Goal: Information Seeking & Learning: Find specific fact

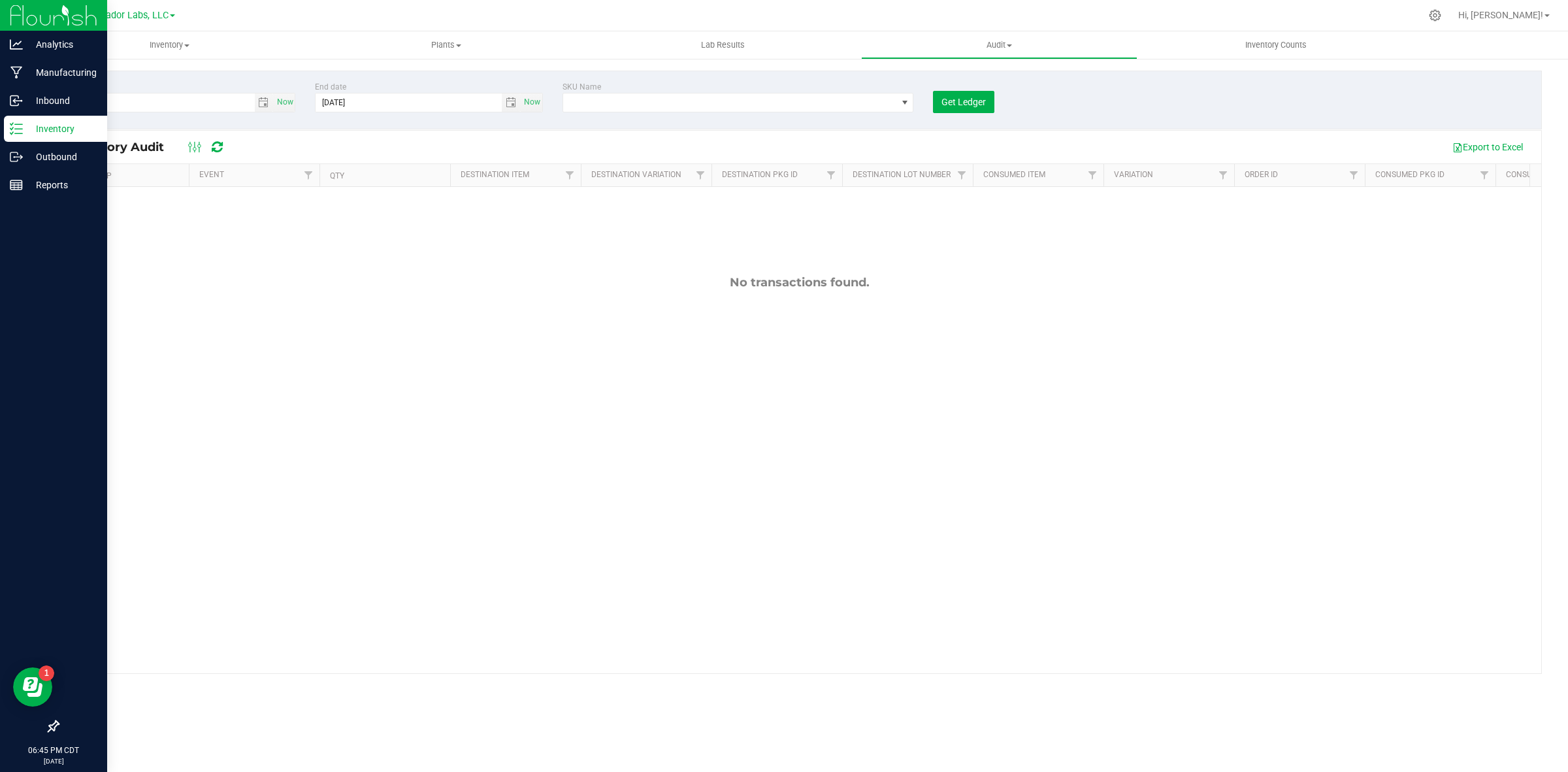
click at [50, 139] on div "Inventory" at bounding box center [56, 129] width 103 height 26
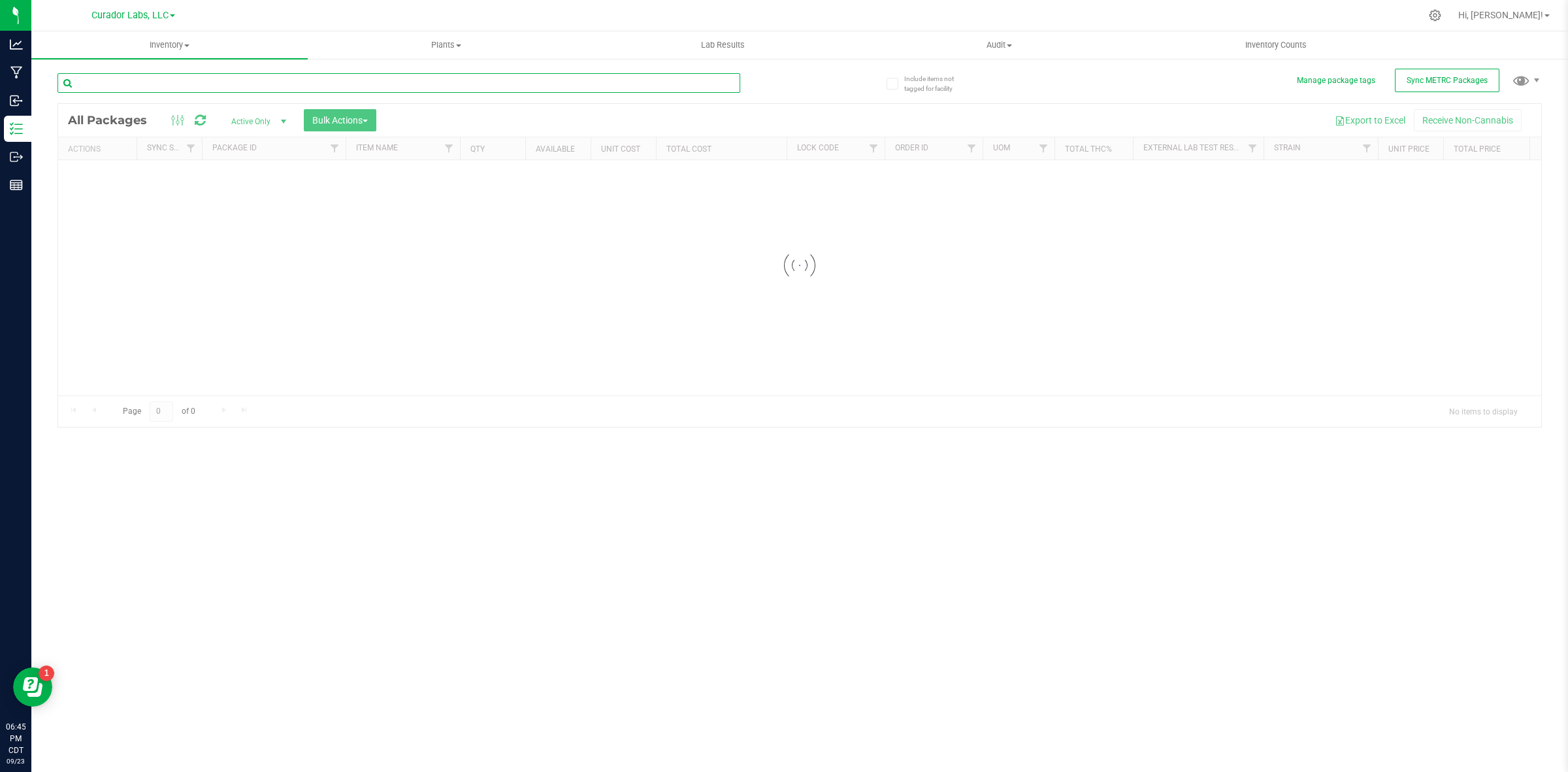
click at [154, 89] on input "text" at bounding box center [399, 83] width 683 height 19
paste input "Safe Bet - Hash Infused Pre-Roll Blind Date 5pk - 2.5g"
type input "Safe Bet - Hash Infused Pre-Roll Blind Date 5pk - 2.5g"
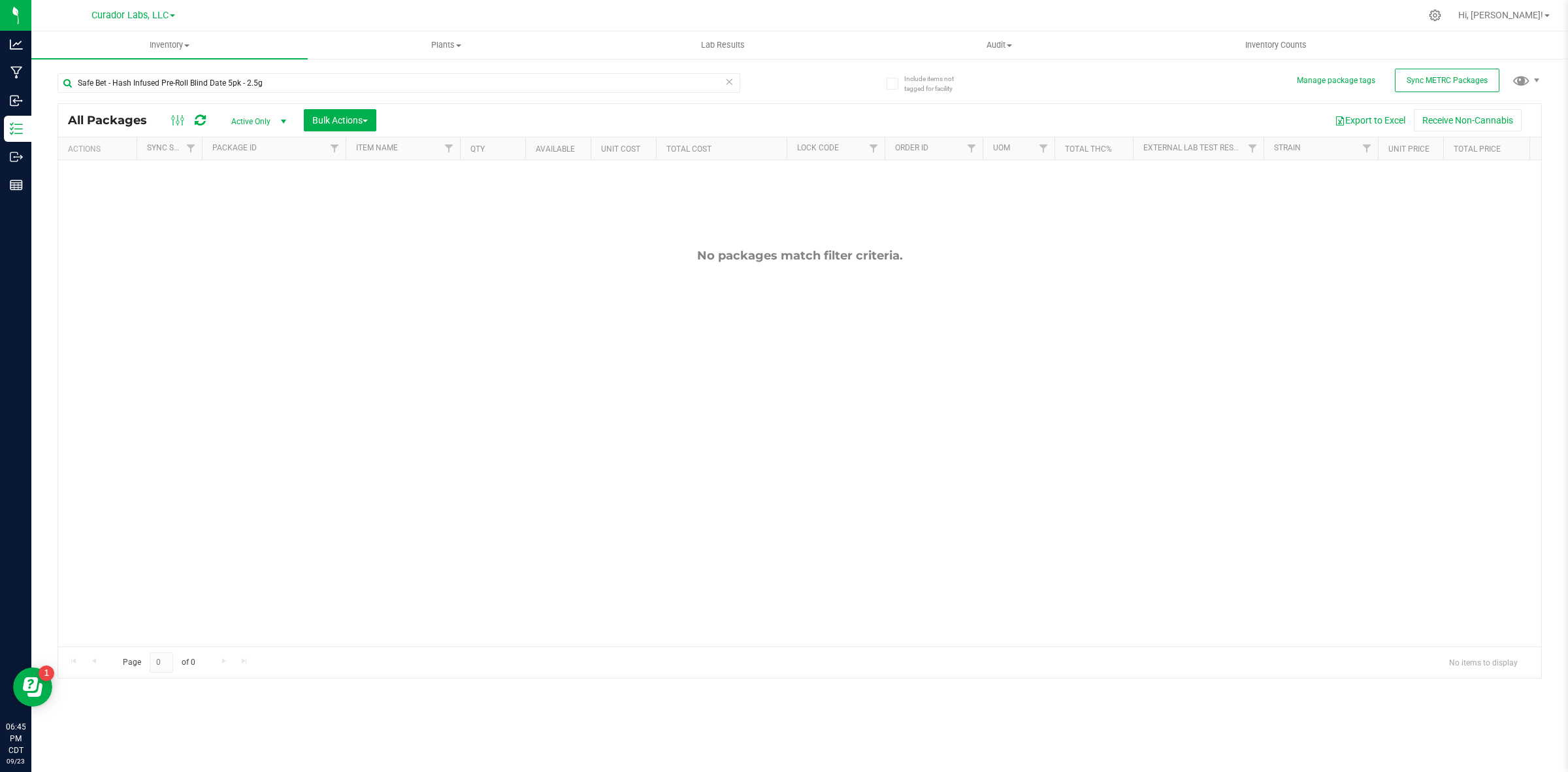
click at [256, 114] on span "Active Only" at bounding box center [256, 122] width 72 height 18
click at [257, 196] on li "All" at bounding box center [256, 202] width 70 height 19
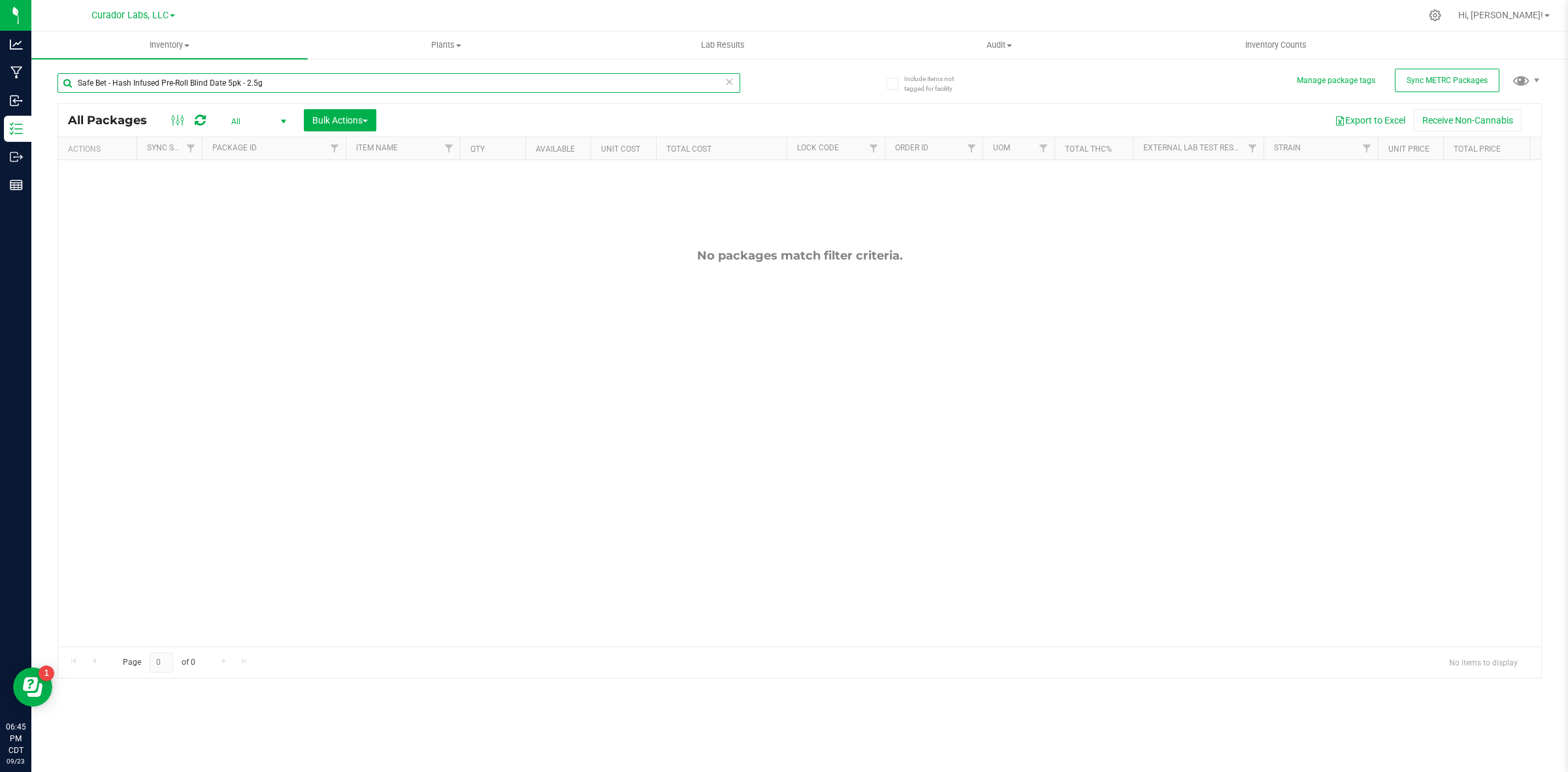
click at [184, 81] on input "Safe Bet - Hash Infused Pre-Roll Blind Date 5pk - 2.5g" at bounding box center [399, 83] width 683 height 19
click at [308, 92] on input "Safe Bet - Hash Infused Pre-Roll Blind Date 5pk - 2.5g" at bounding box center [399, 83] width 683 height 19
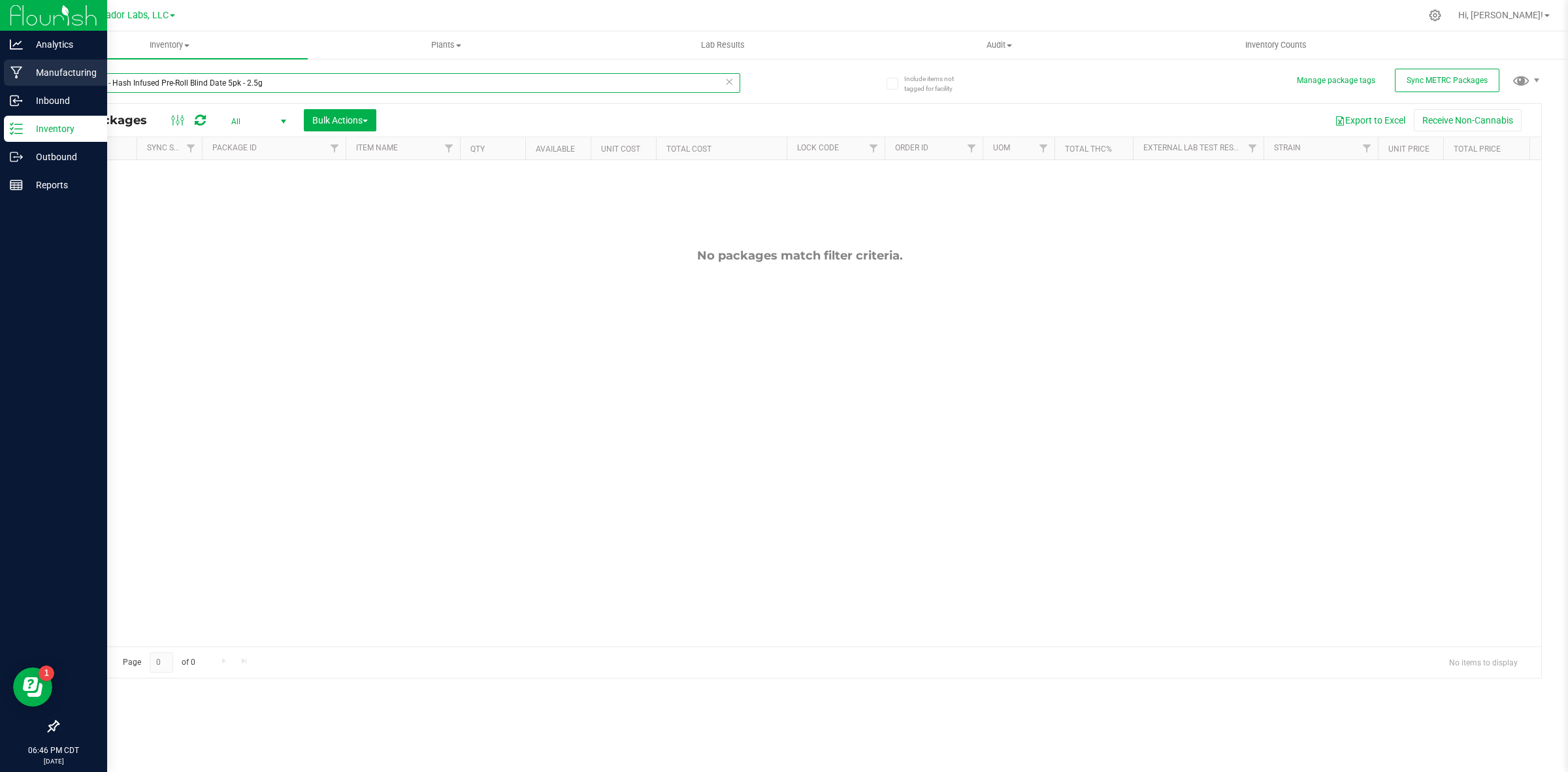
drag, startPoint x: 188, startPoint y: 81, endPoint x: 0, endPoint y: 69, distance: 188.4
click at [0, 69] on div "Analytics Manufacturing Inbound Inventory Outbound Reports 06:46 PM CDT [DATE] …" at bounding box center [784, 386] width 1568 height 772
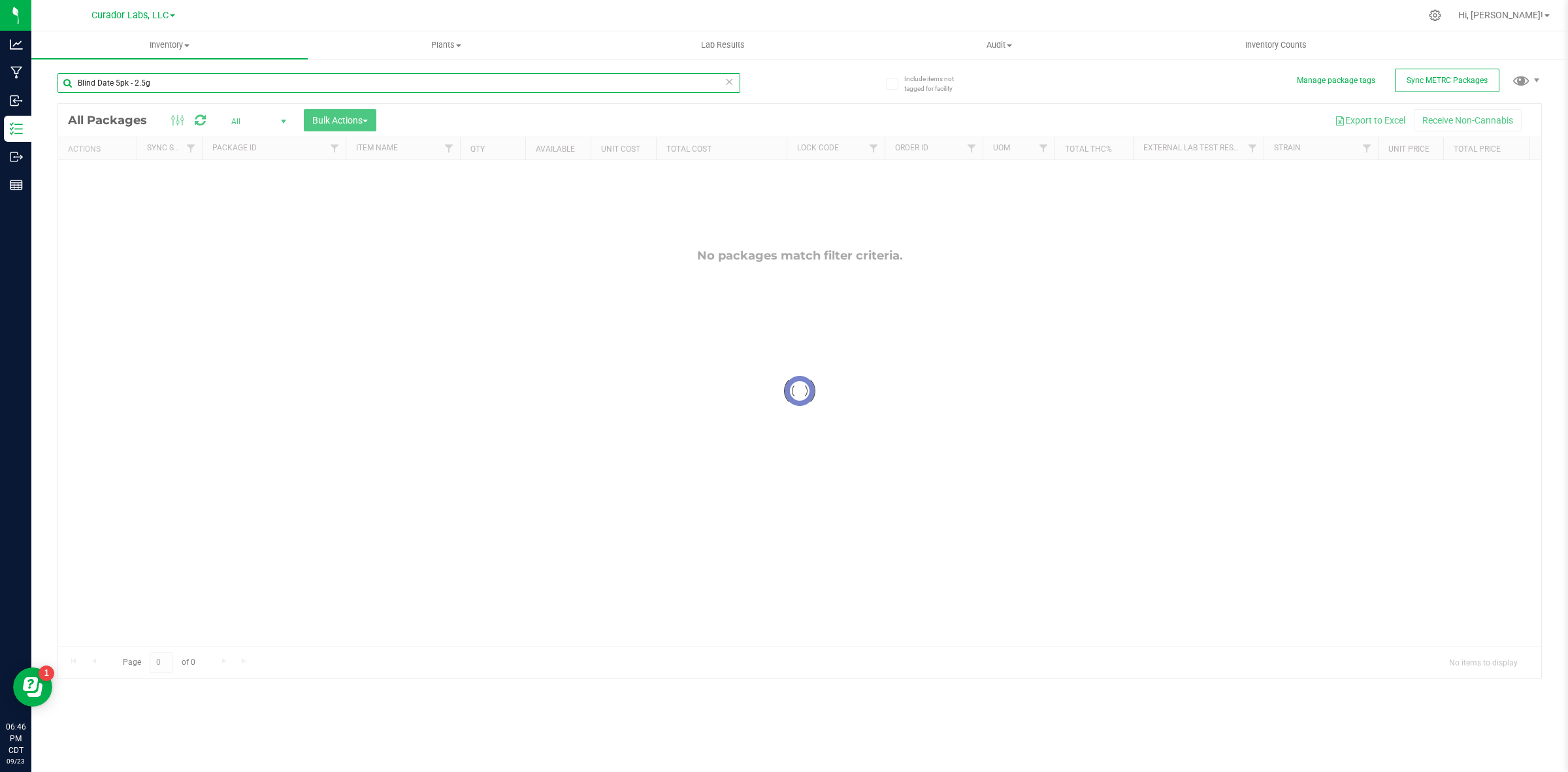
drag, startPoint x: 128, startPoint y: 79, endPoint x: 160, endPoint y: 79, distance: 32.0
click at [160, 79] on input "Blind Date 5pk - 2.5g" at bounding box center [399, 83] width 683 height 19
type input "Blind Date"
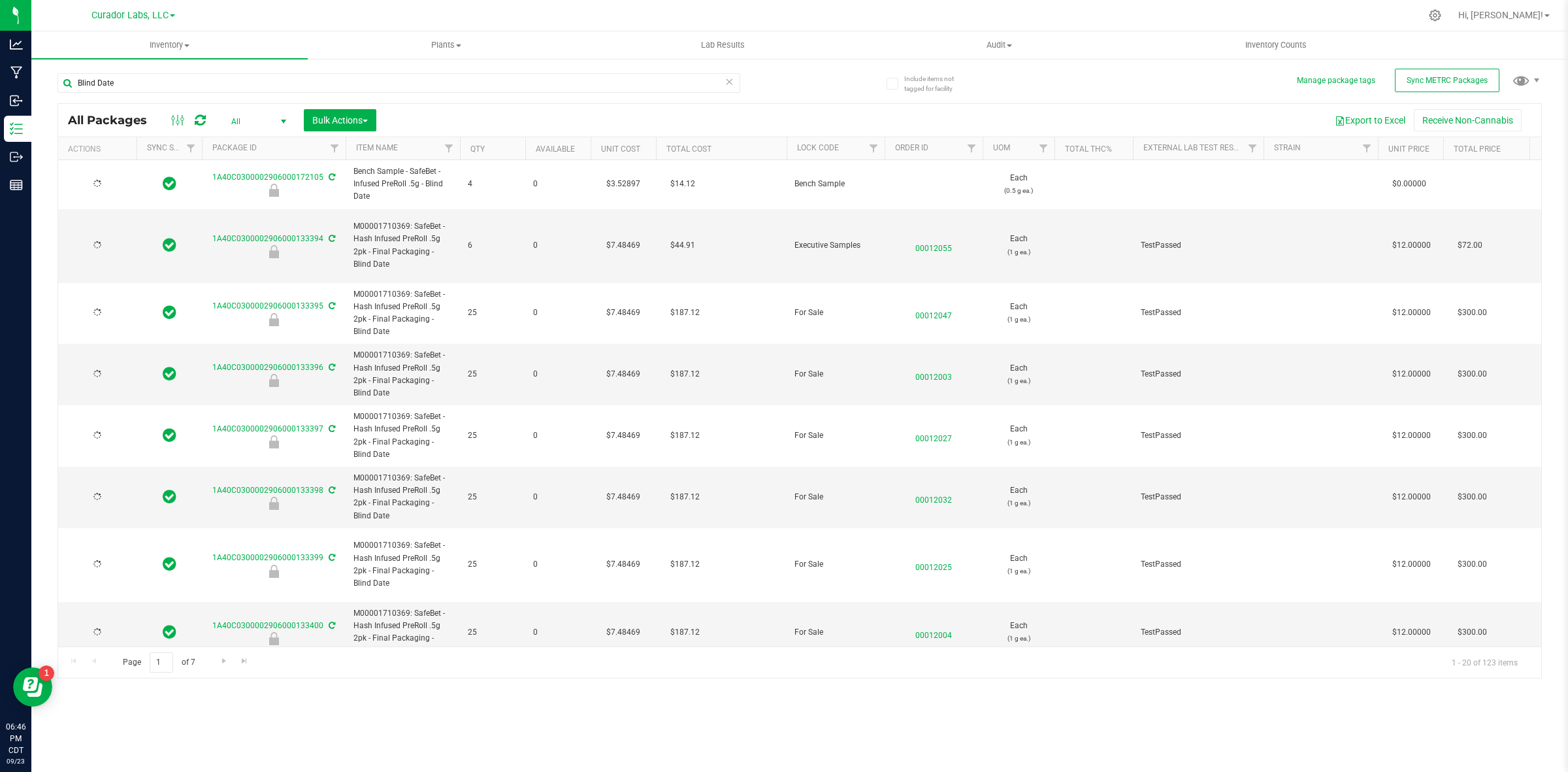
type input "[DATE]"
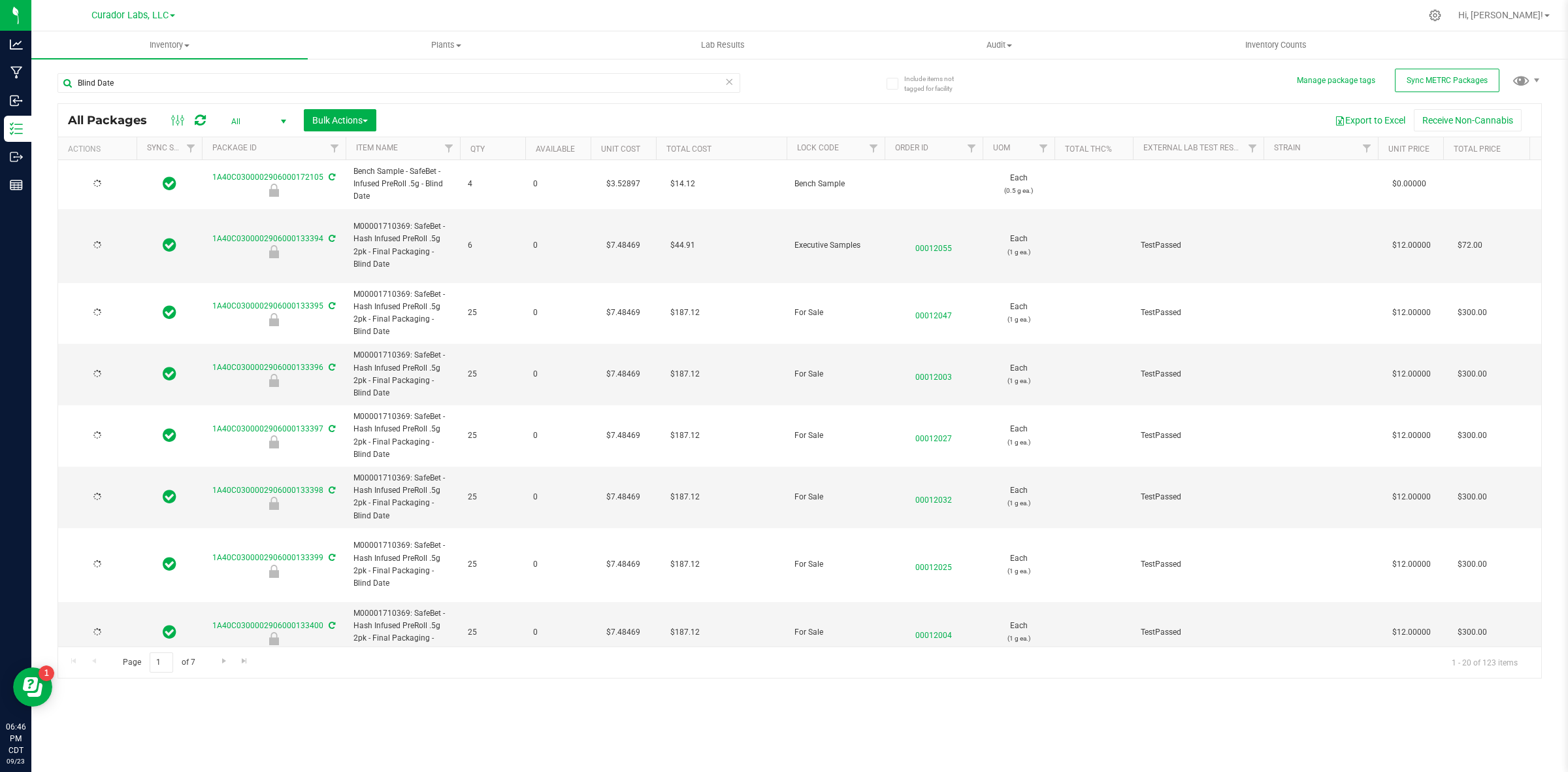
type input "[DATE]"
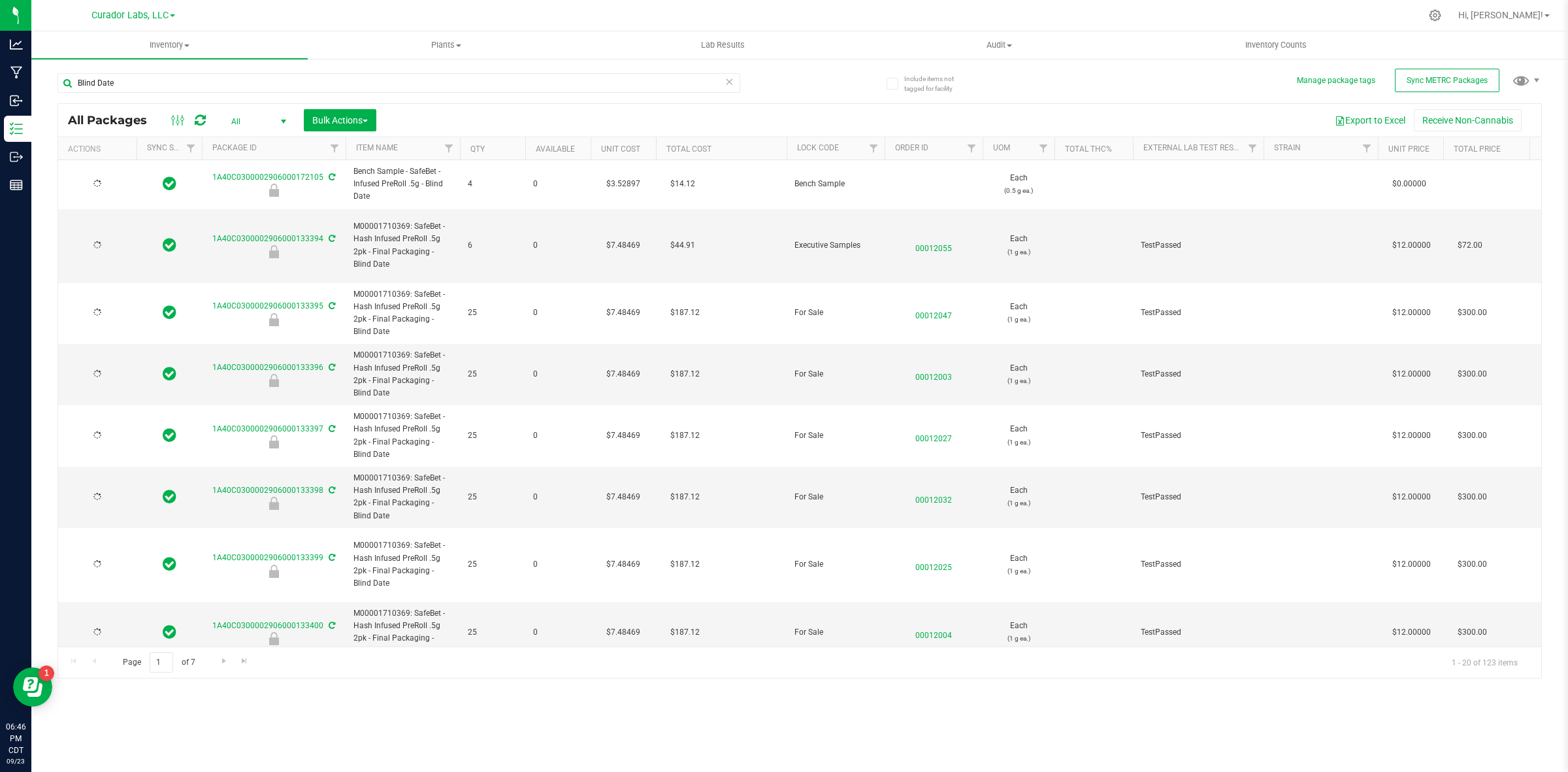
type input "[DATE]"
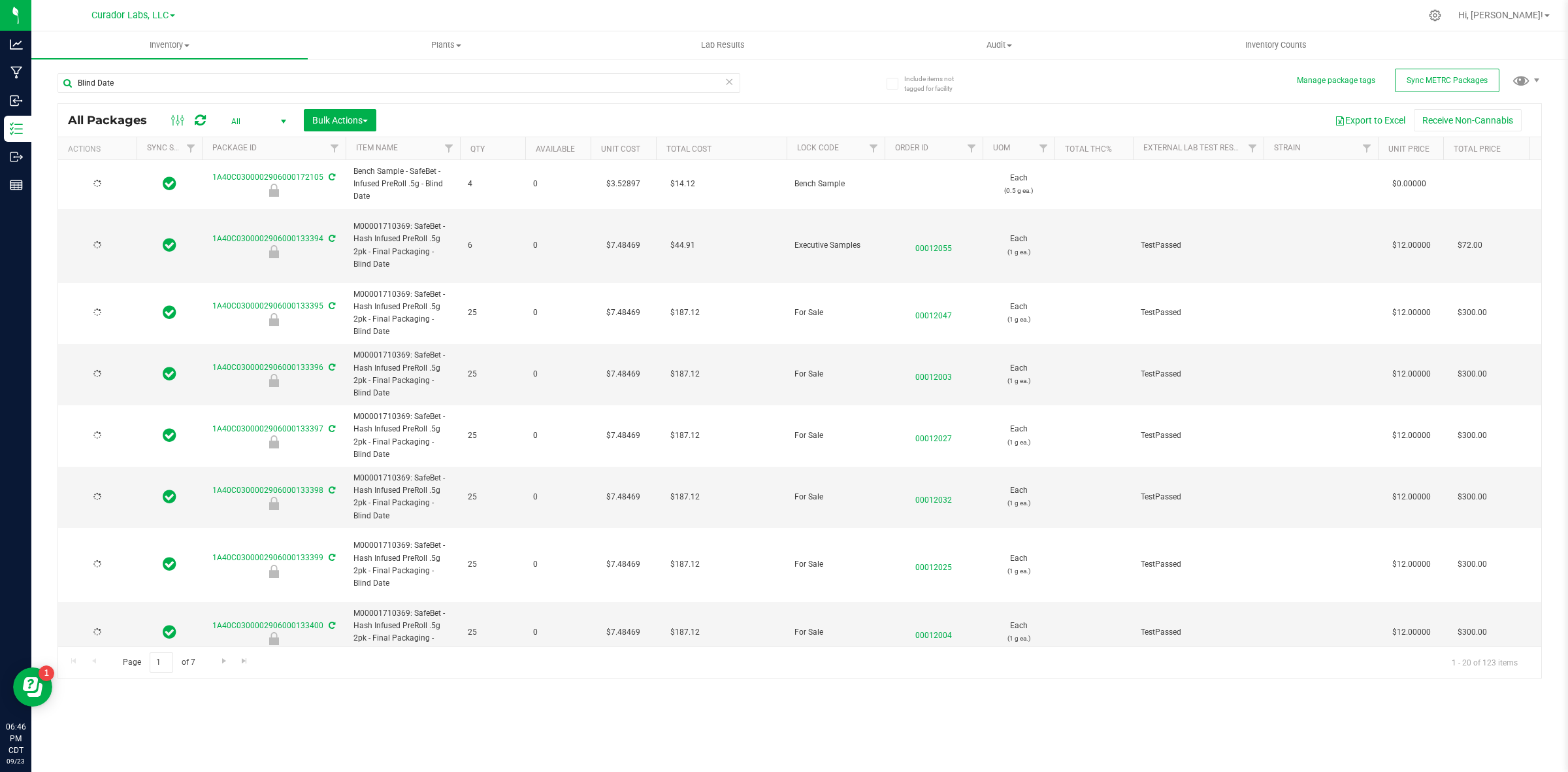
type input "[DATE]"
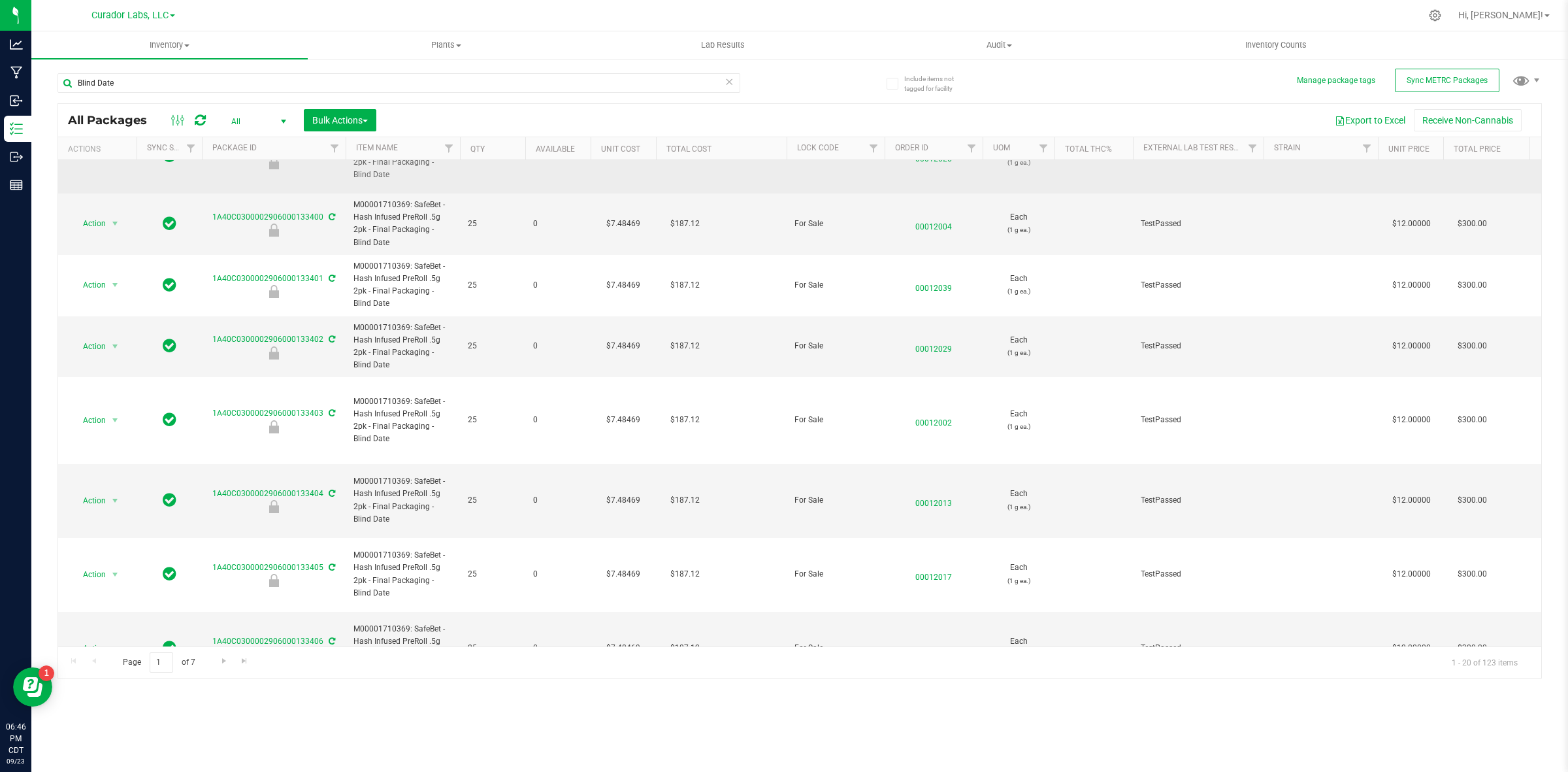
scroll to position [741, 0]
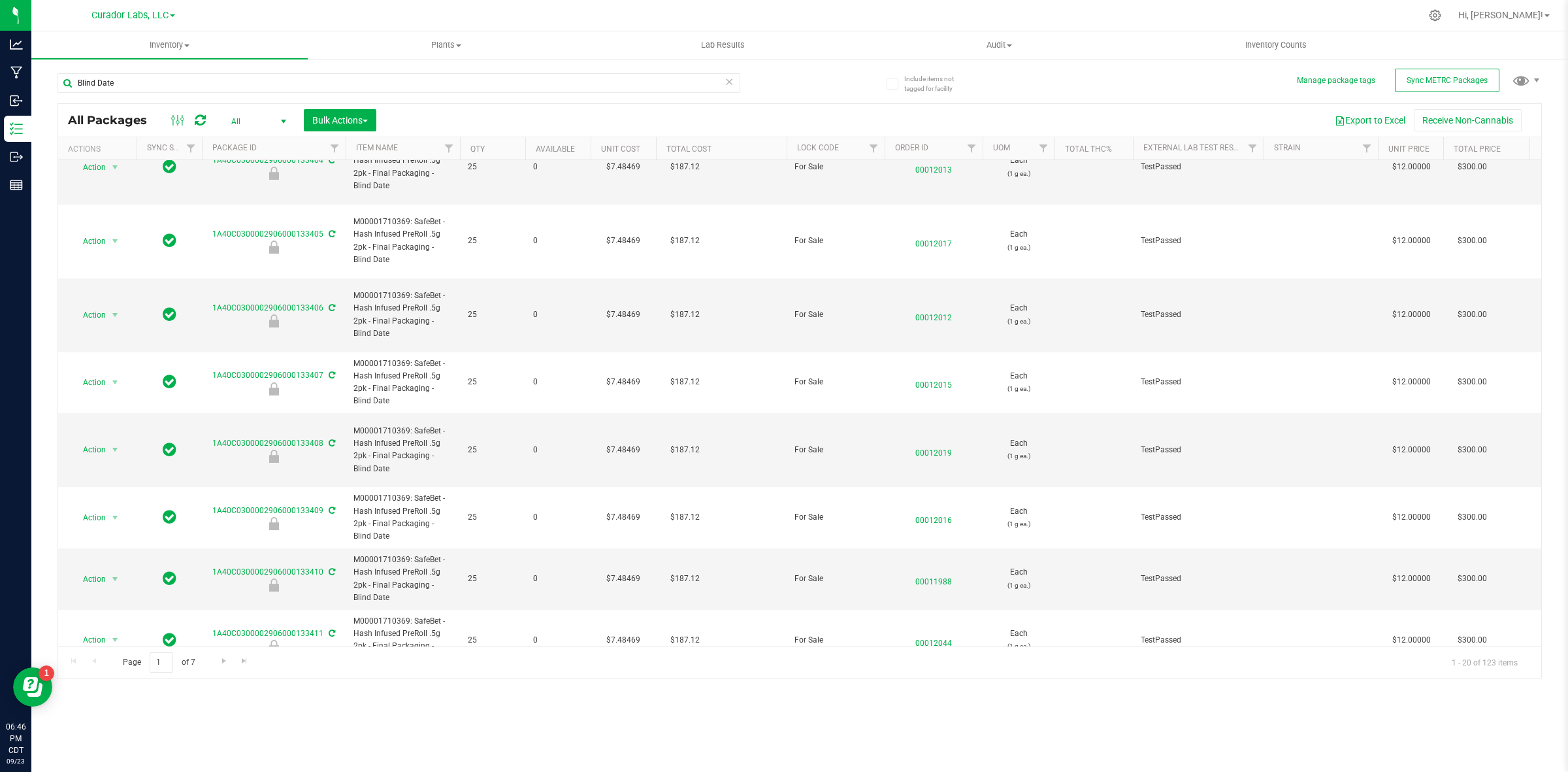
drag, startPoint x: 373, startPoint y: 628, endPoint x: 353, endPoint y: 600, distance: 34.4
click at [353, 682] on span "M00001710369: SafeBet - Hash Infused PreRoll .5g 2pk - Final Packaging - Blind …" at bounding box center [403, 707] width 99 height 50
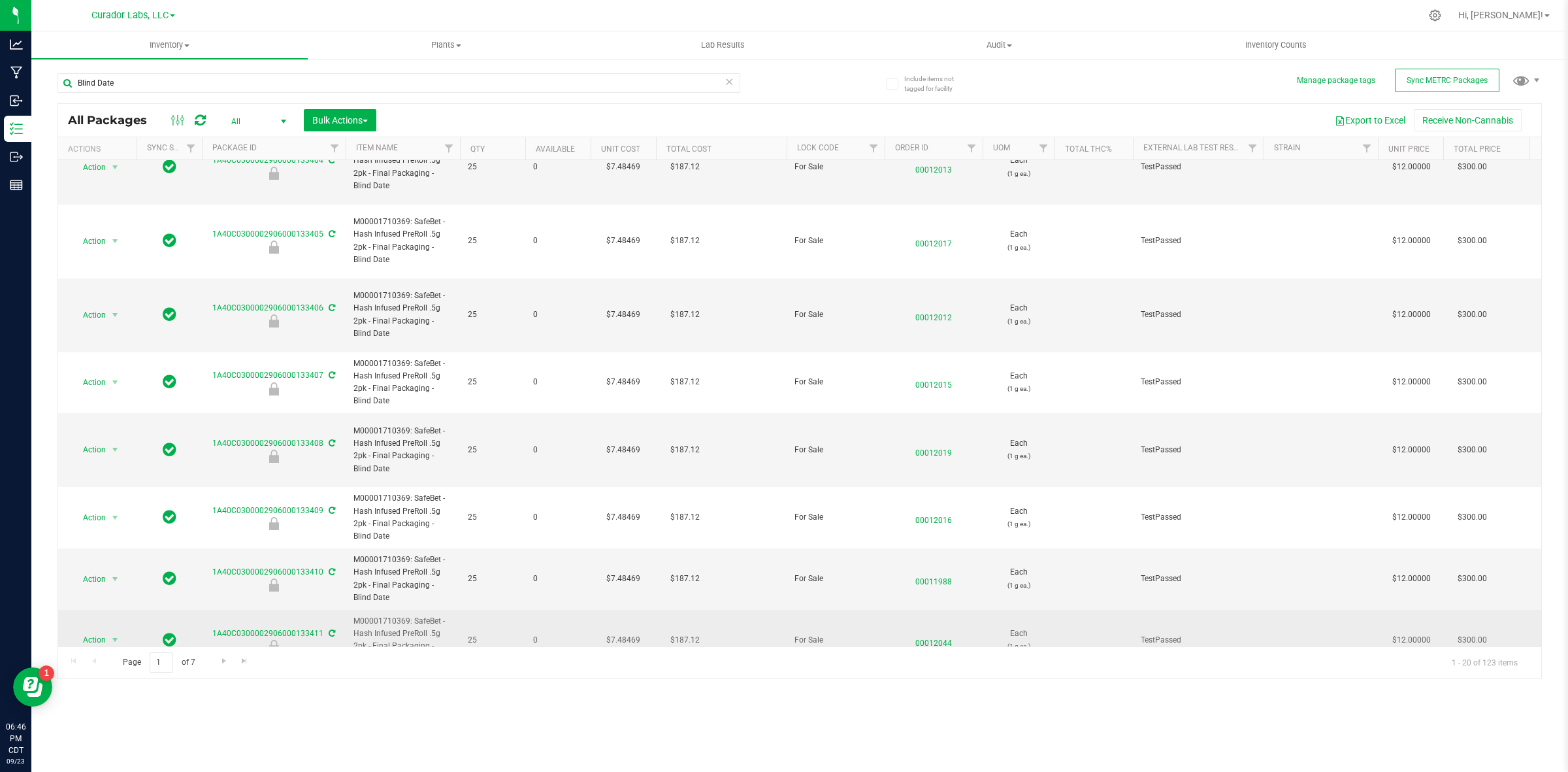
copy span "Hash Infused PreRoll .5g 2pk - Final Packaging - Blind Date"
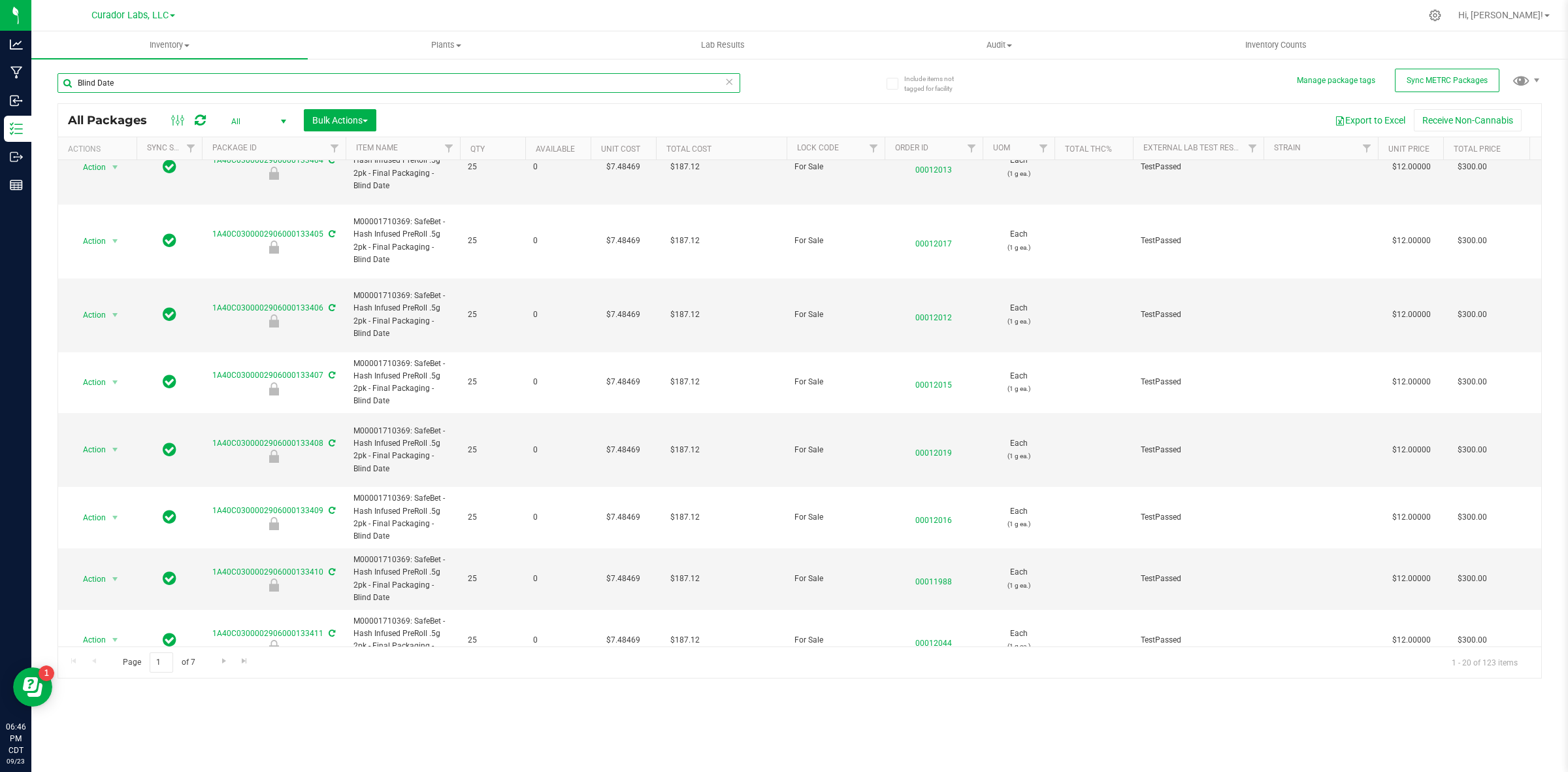
click at [193, 85] on input "Blind Date" at bounding box center [399, 83] width 683 height 19
paste input "Hash Infused PreRoll .5g 2pk - Final Packaging -"
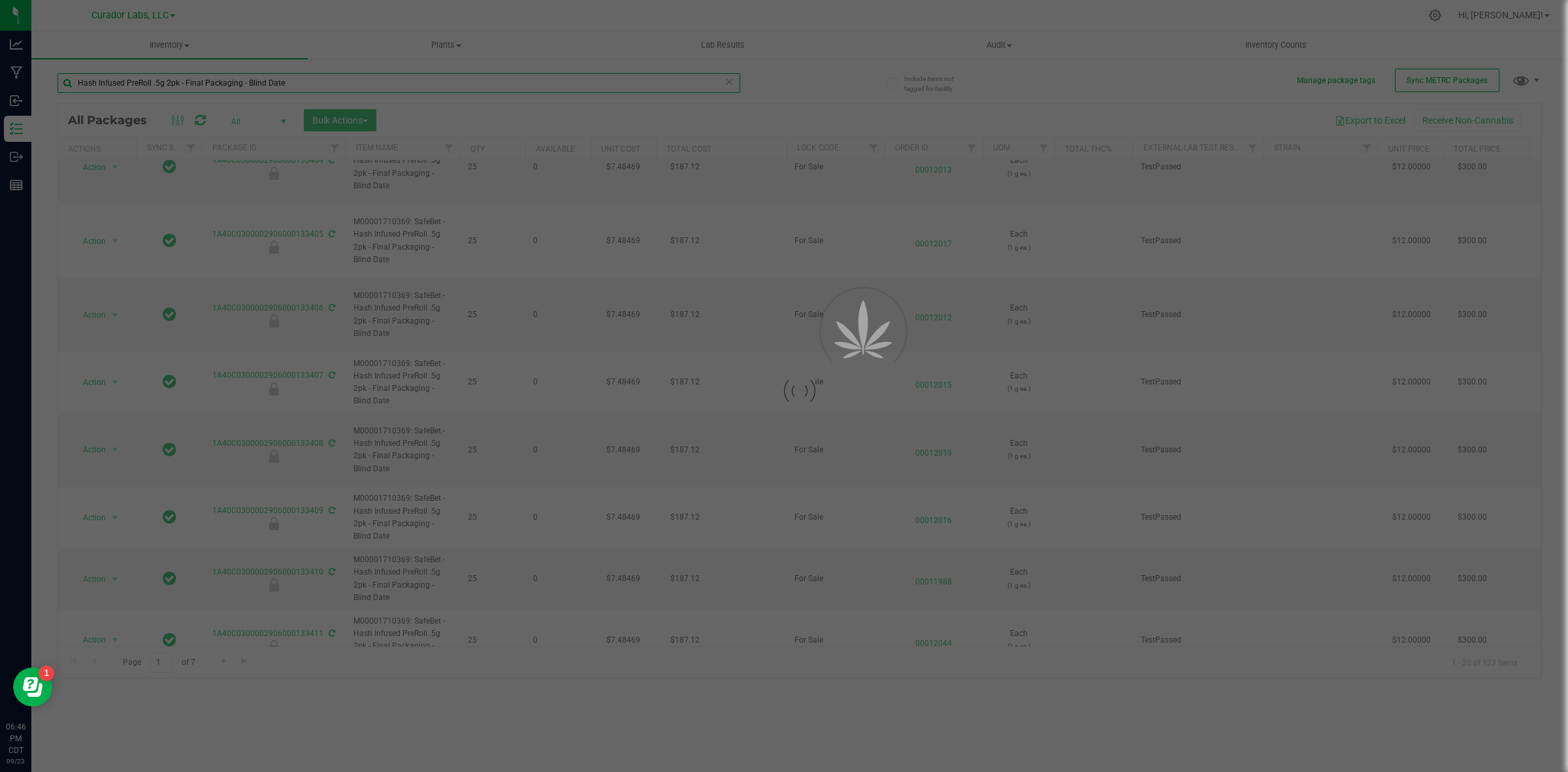
click at [168, 79] on input "Hash Infused PreRoll .5g 2pk - Final Packaging - Blind Date" at bounding box center [399, 83] width 683 height 19
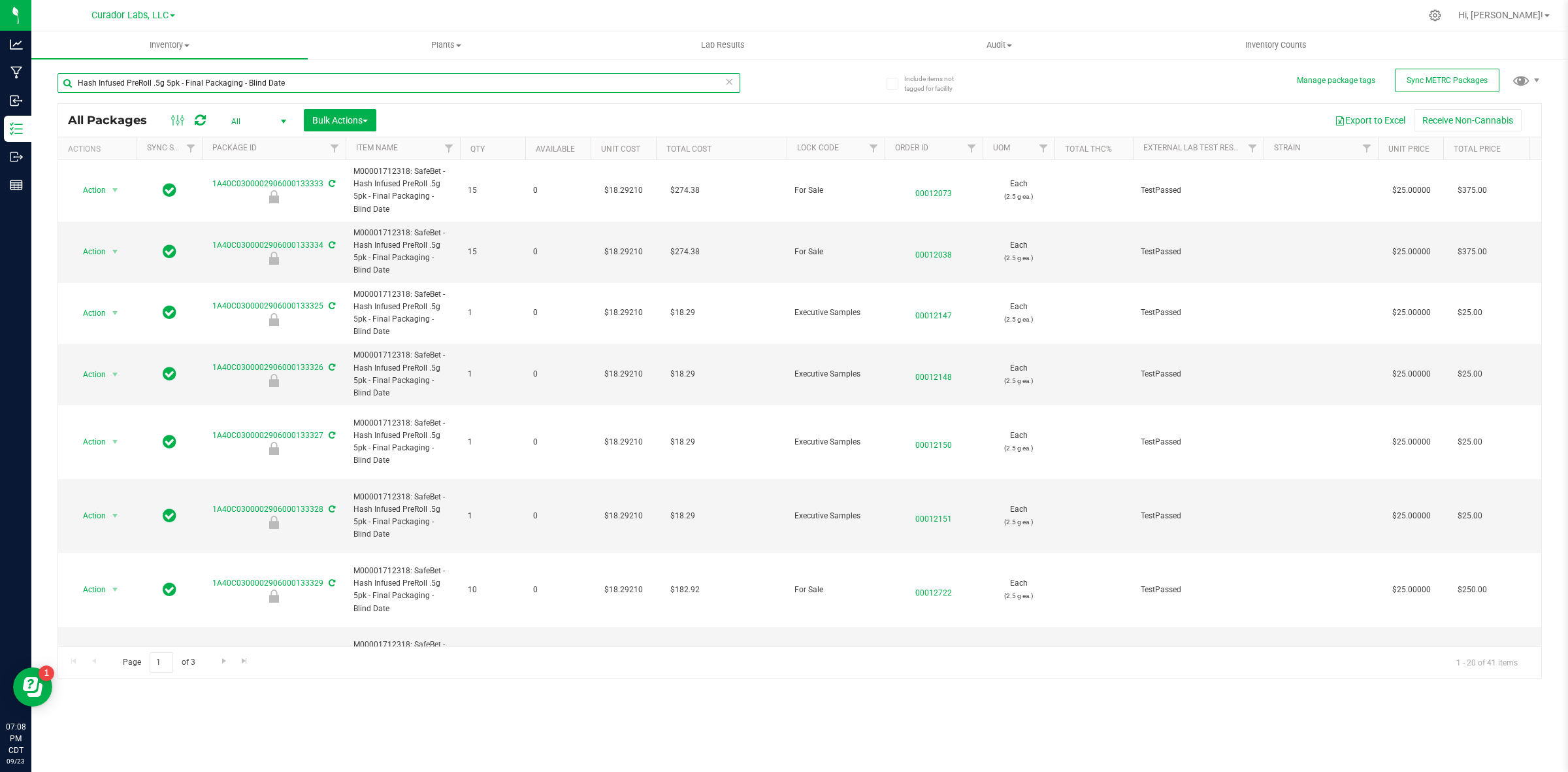
click at [204, 90] on input "Hash Infused PreRoll .5g 5pk - Final Packaging - Blind Date" at bounding box center [399, 83] width 683 height 19
click at [202, 89] on input "Hash Infused PreRoll .5g 5pk - Final Packaging - Blind Date" at bounding box center [399, 83] width 683 height 19
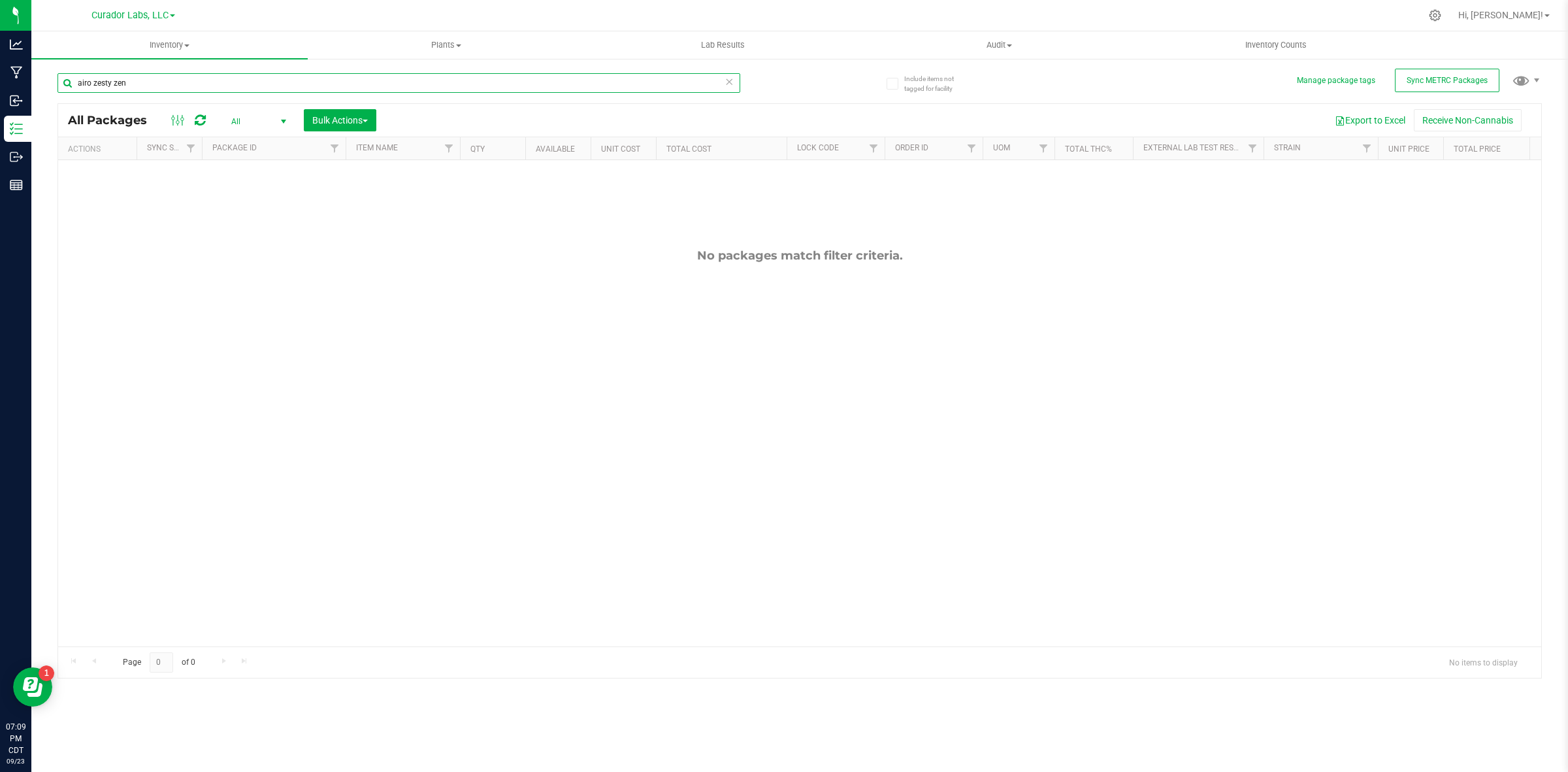
click at [234, 83] on input "airo zesty zen" at bounding box center [399, 83] width 683 height 19
drag, startPoint x: 92, startPoint y: 85, endPoint x: 47, endPoint y: 81, distance: 45.2
click at [47, 81] on div "Include items not tagged for facility Manage package tags Sync METRC Packages a…" at bounding box center [800, 257] width 1537 height 399
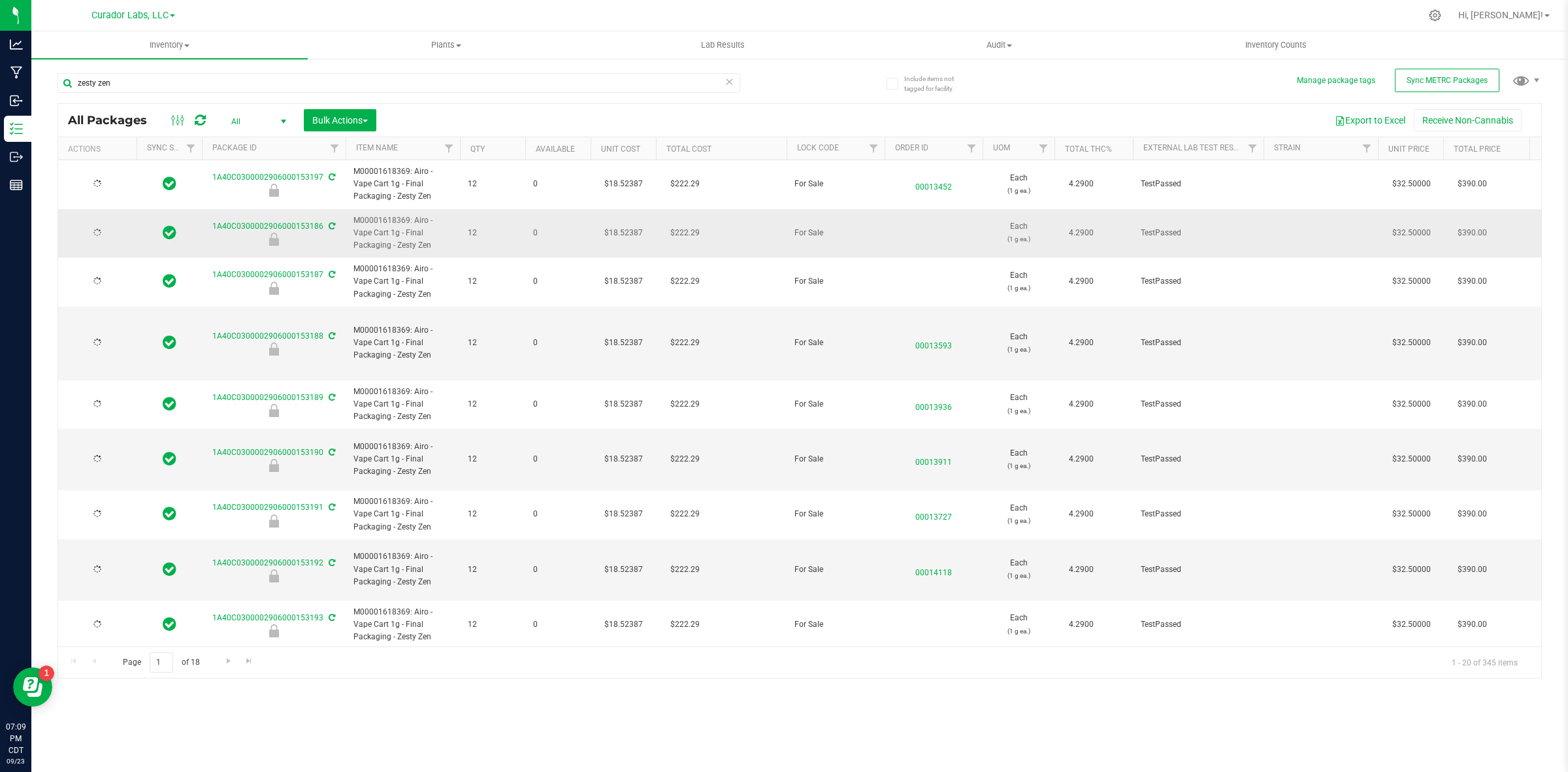
click at [429, 229] on span "M00001618369: Airo - Vape Cart 1g - Final Packaging - Zesty Zen" at bounding box center [403, 233] width 99 height 38
drag, startPoint x: 414, startPoint y: 220, endPoint x: 380, endPoint y: 233, distance: 36.4
click at [380, 233] on span "M00001618369: Airo - Vape Cart 1g - Final Packaging - Zesty Zen" at bounding box center [403, 233] width 99 height 38
copy span "Airo - Vape Cart 1g"
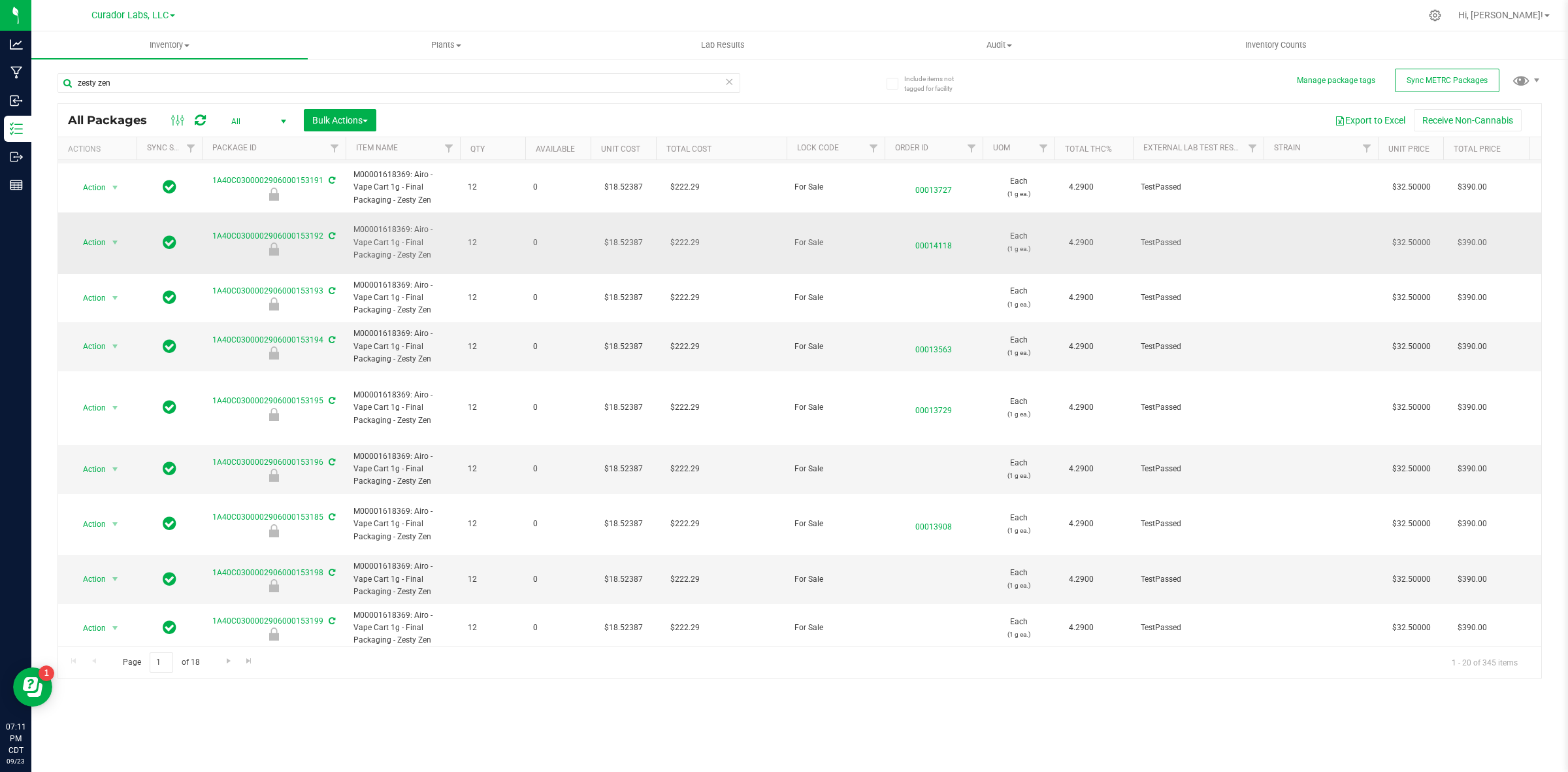
scroll to position [515, 0]
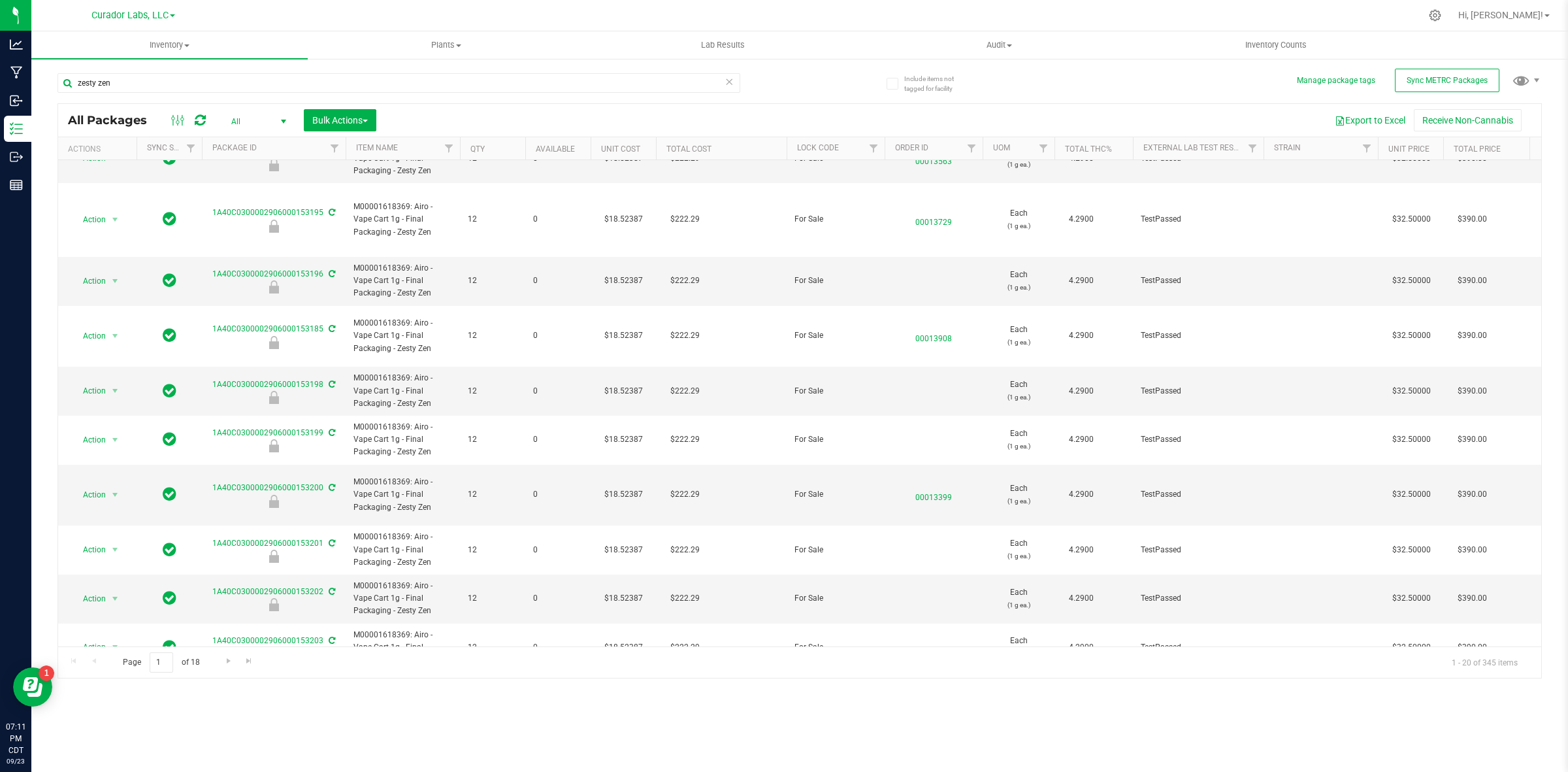
click at [1434, 150] on th "Unit Price" at bounding box center [1410, 148] width 65 height 23
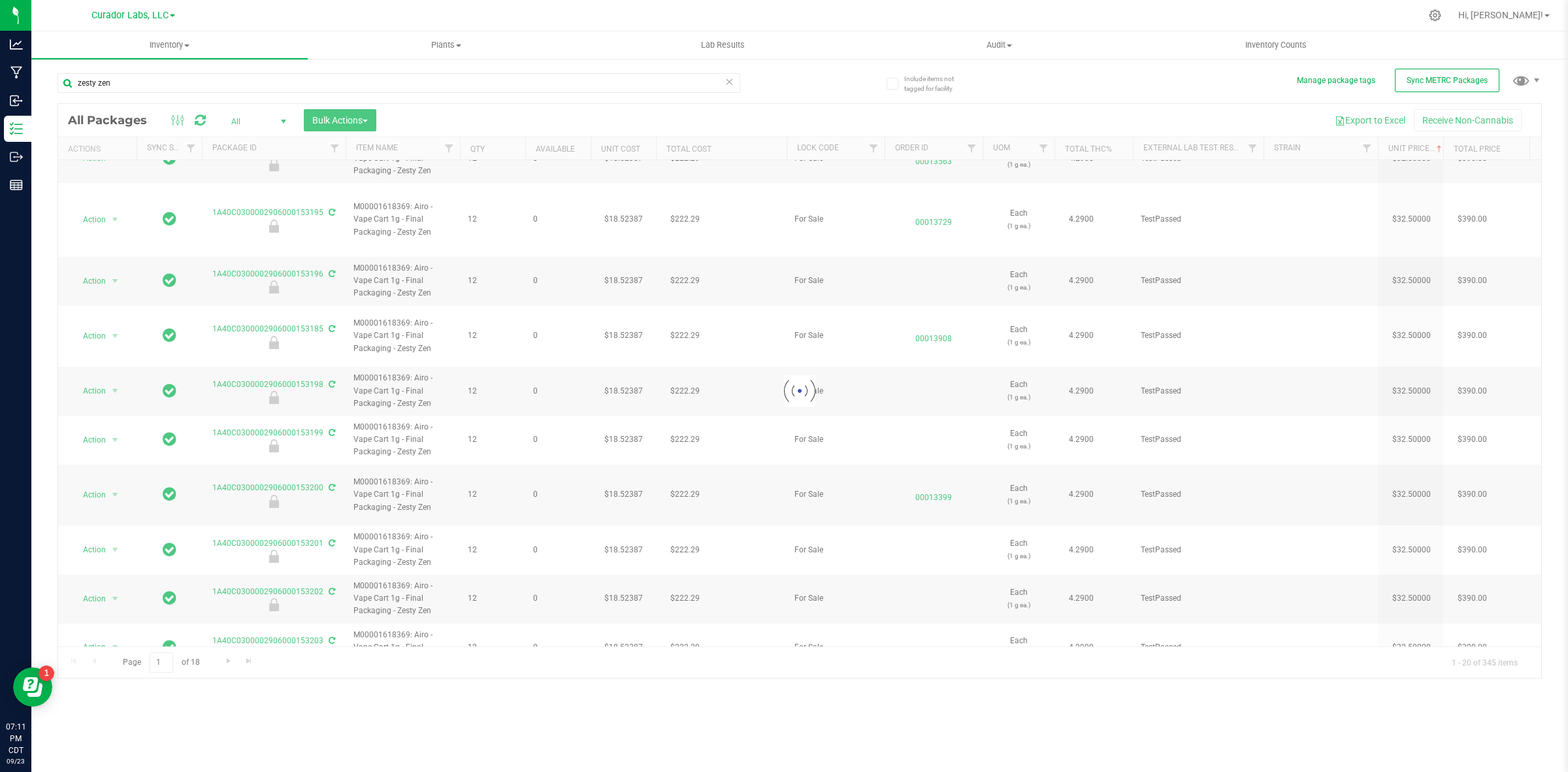
scroll to position [0, 0]
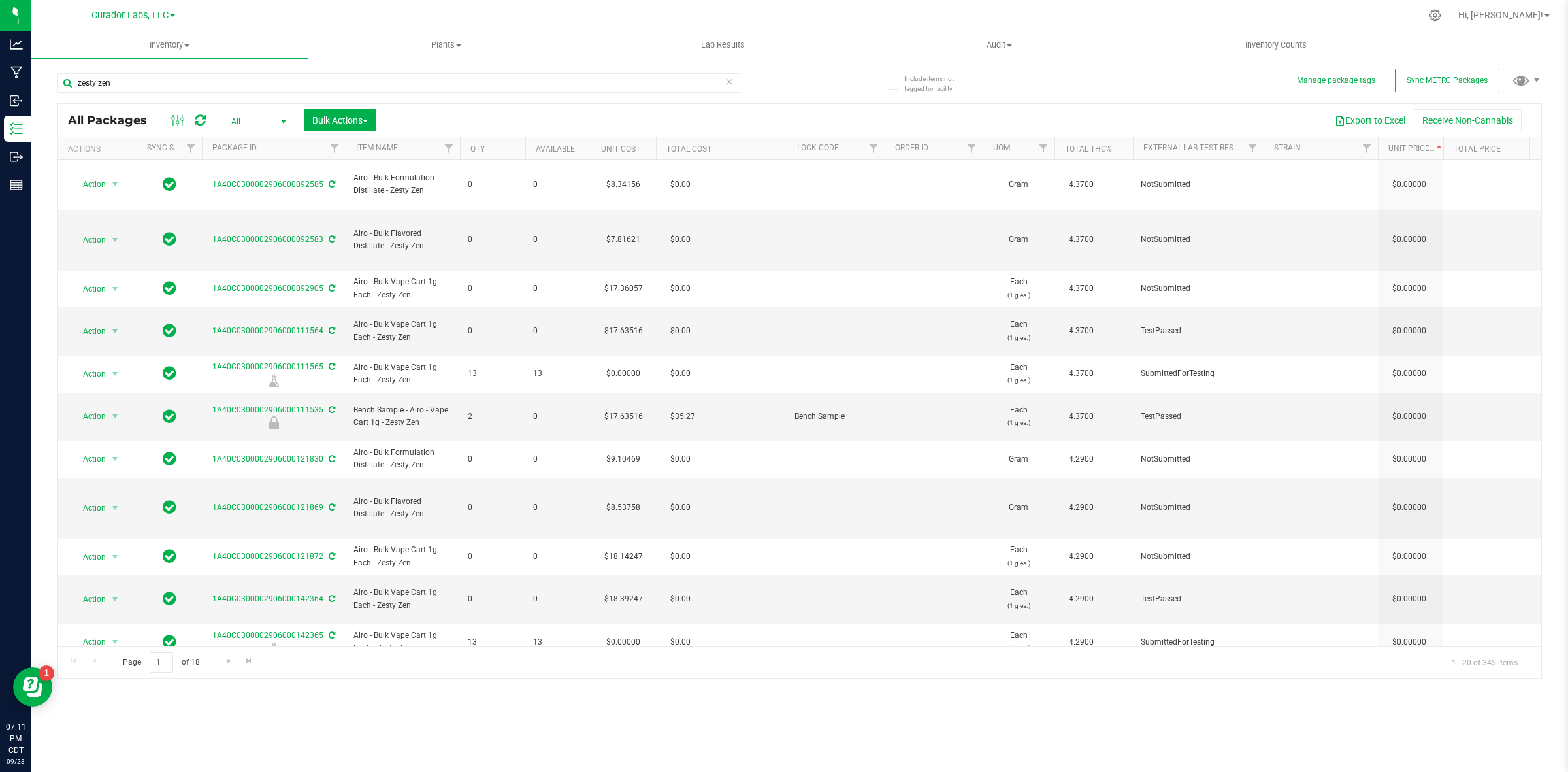
click at [1441, 150] on div at bounding box center [1444, 148] width 6 height 23
click at [1436, 142] on th "Unit Price" at bounding box center [1410, 148] width 65 height 23
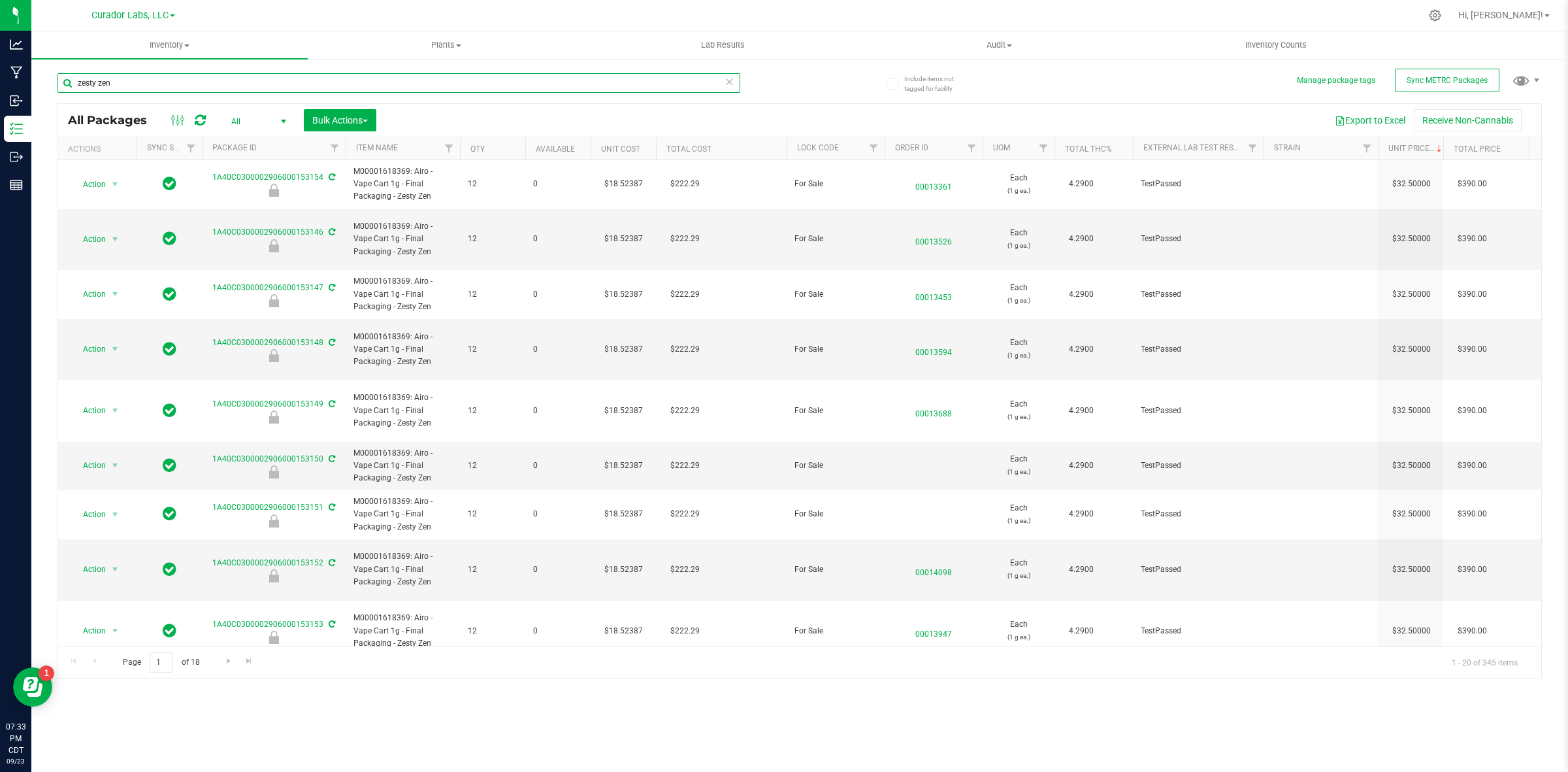
click at [97, 92] on input "zesty zen" at bounding box center [399, 83] width 683 height 19
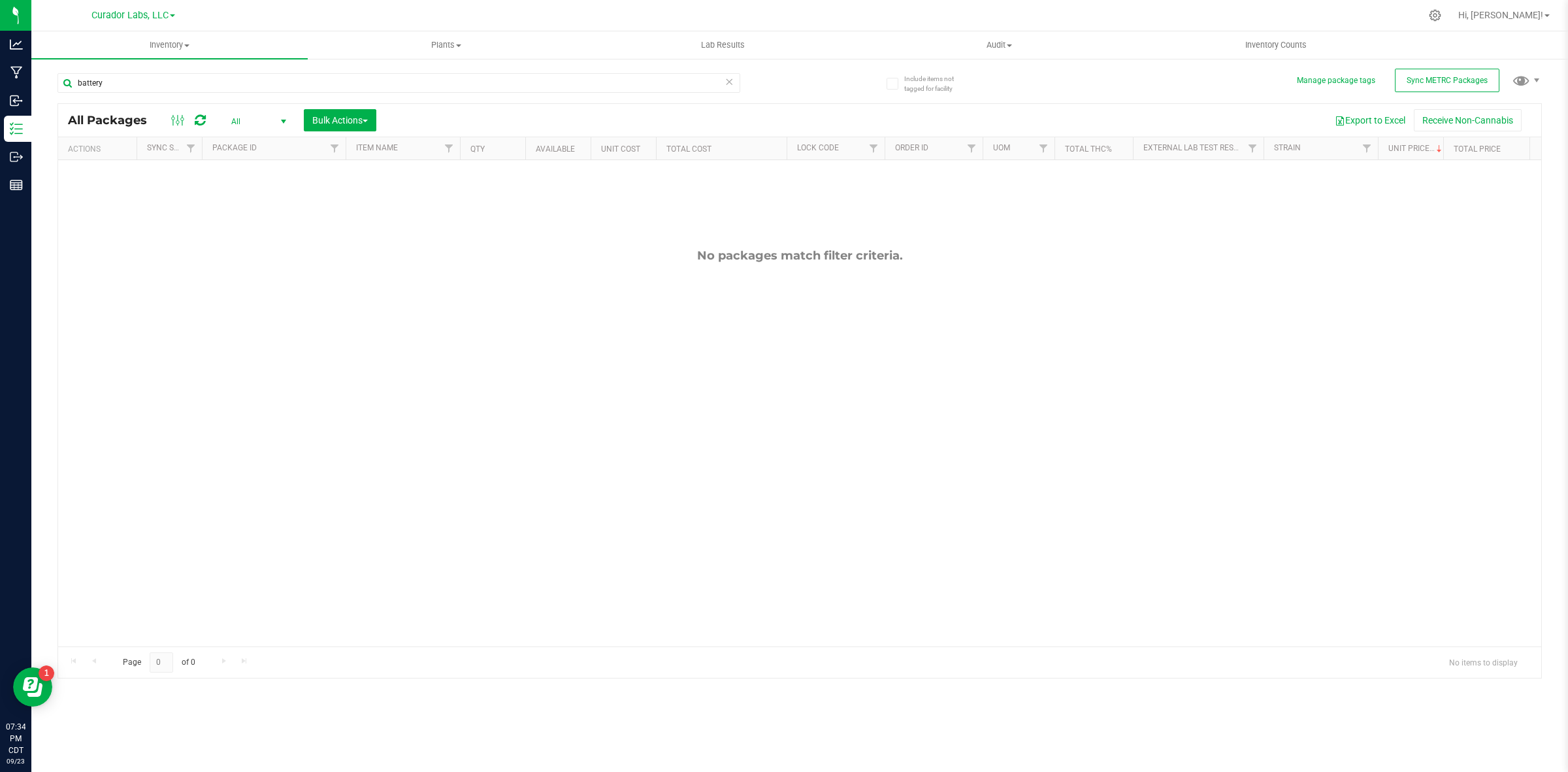
click at [186, 93] on div "battery" at bounding box center [399, 88] width 683 height 30
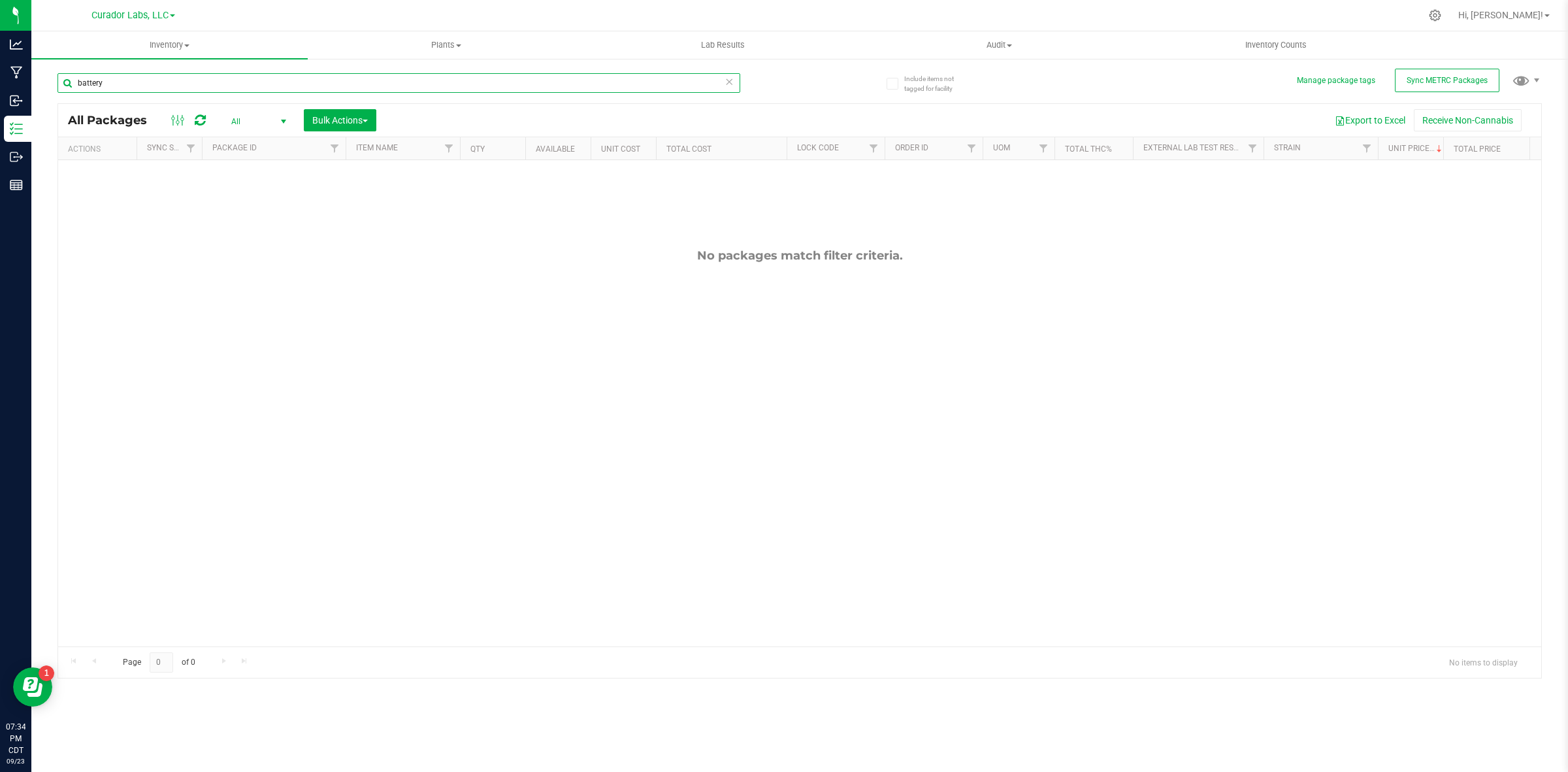
click at [145, 75] on input "battery" at bounding box center [399, 83] width 683 height 19
click at [188, 82] on input "battery" at bounding box center [399, 83] width 683 height 19
type input "b"
type input "pro"
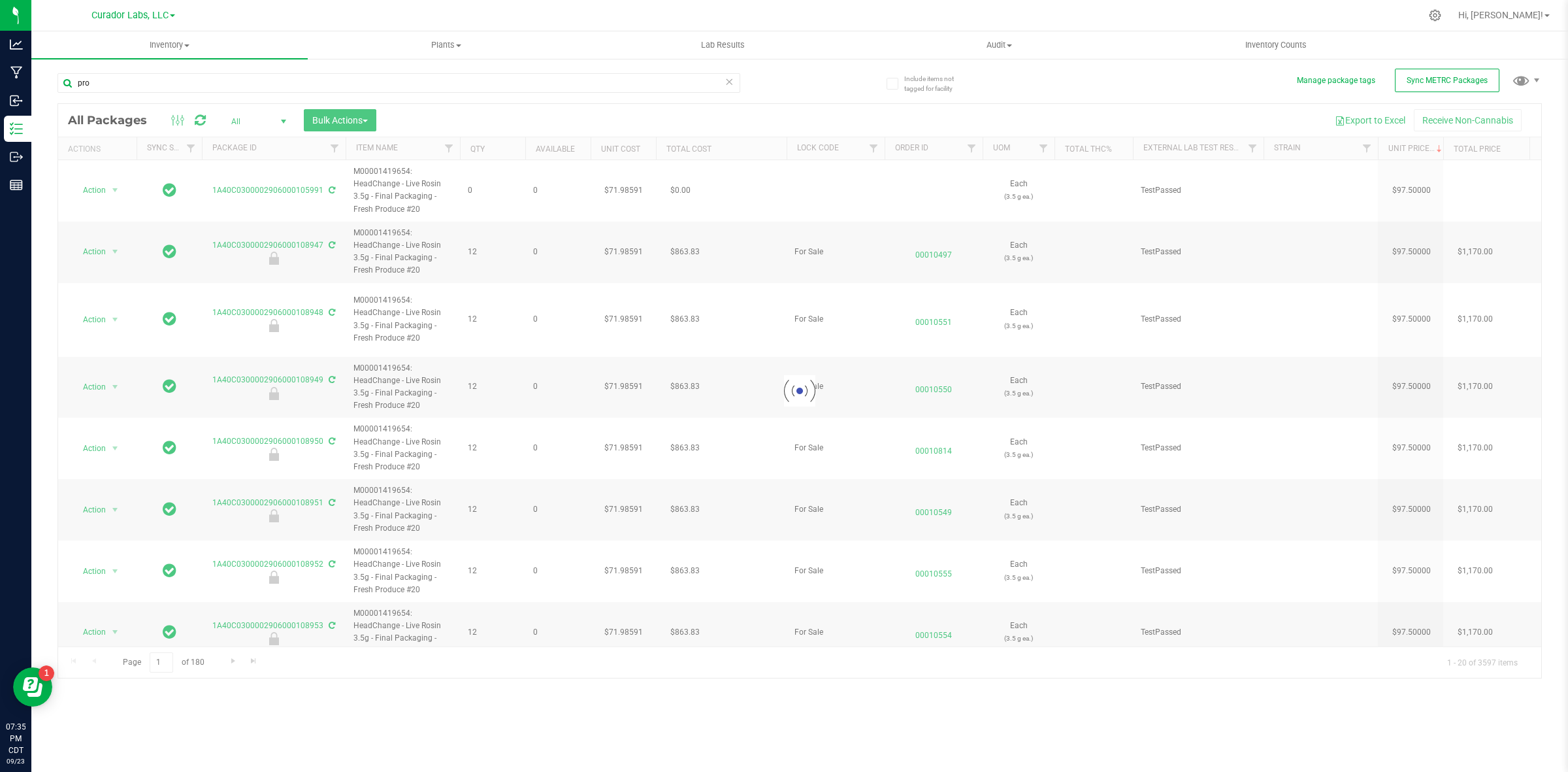
drag, startPoint x: 1533, startPoint y: 286, endPoint x: 1533, endPoint y: 355, distance: 69.0
click at [1533, 355] on div at bounding box center [800, 390] width 1483 height 574
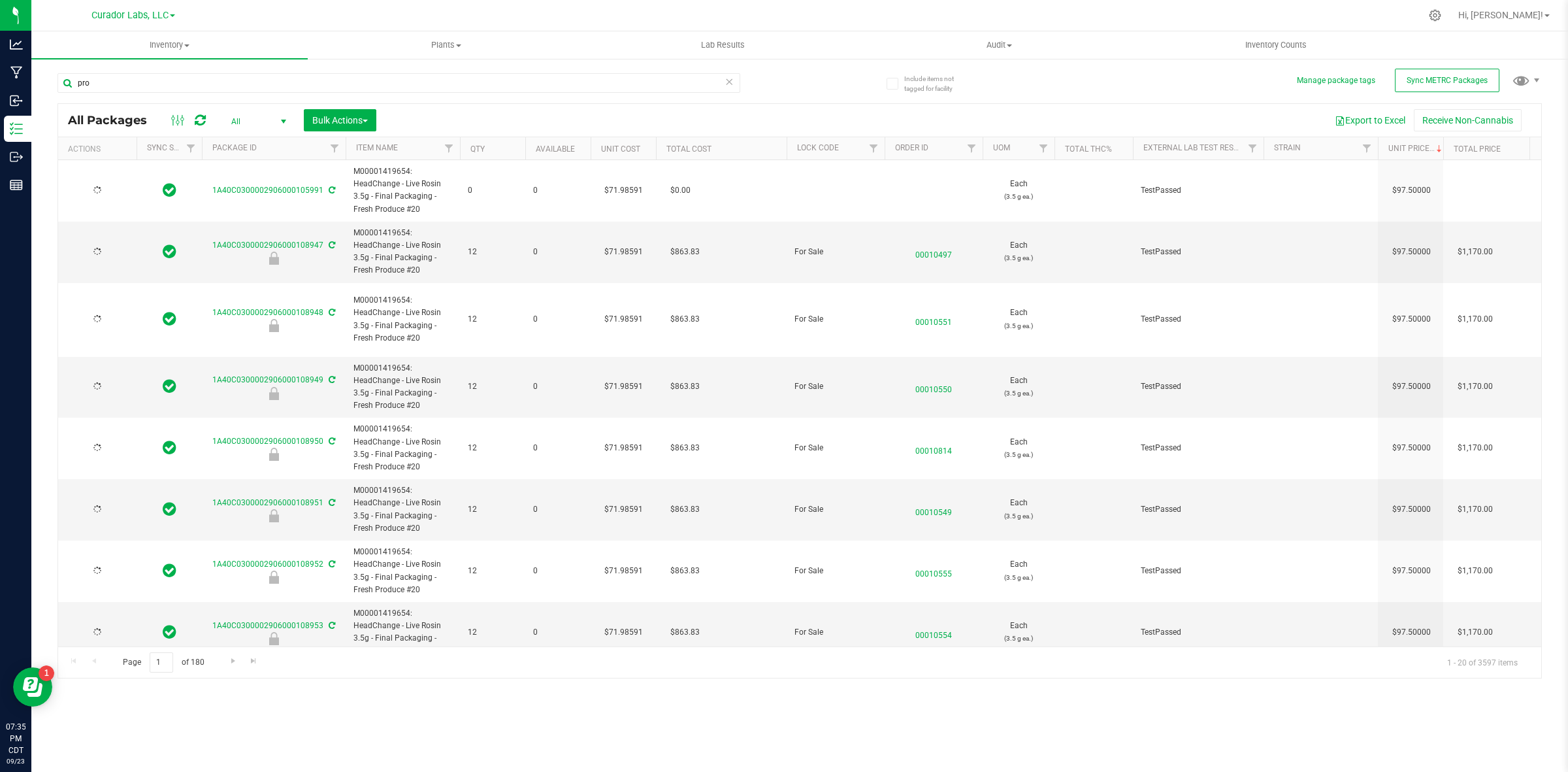
type input "[DATE]"
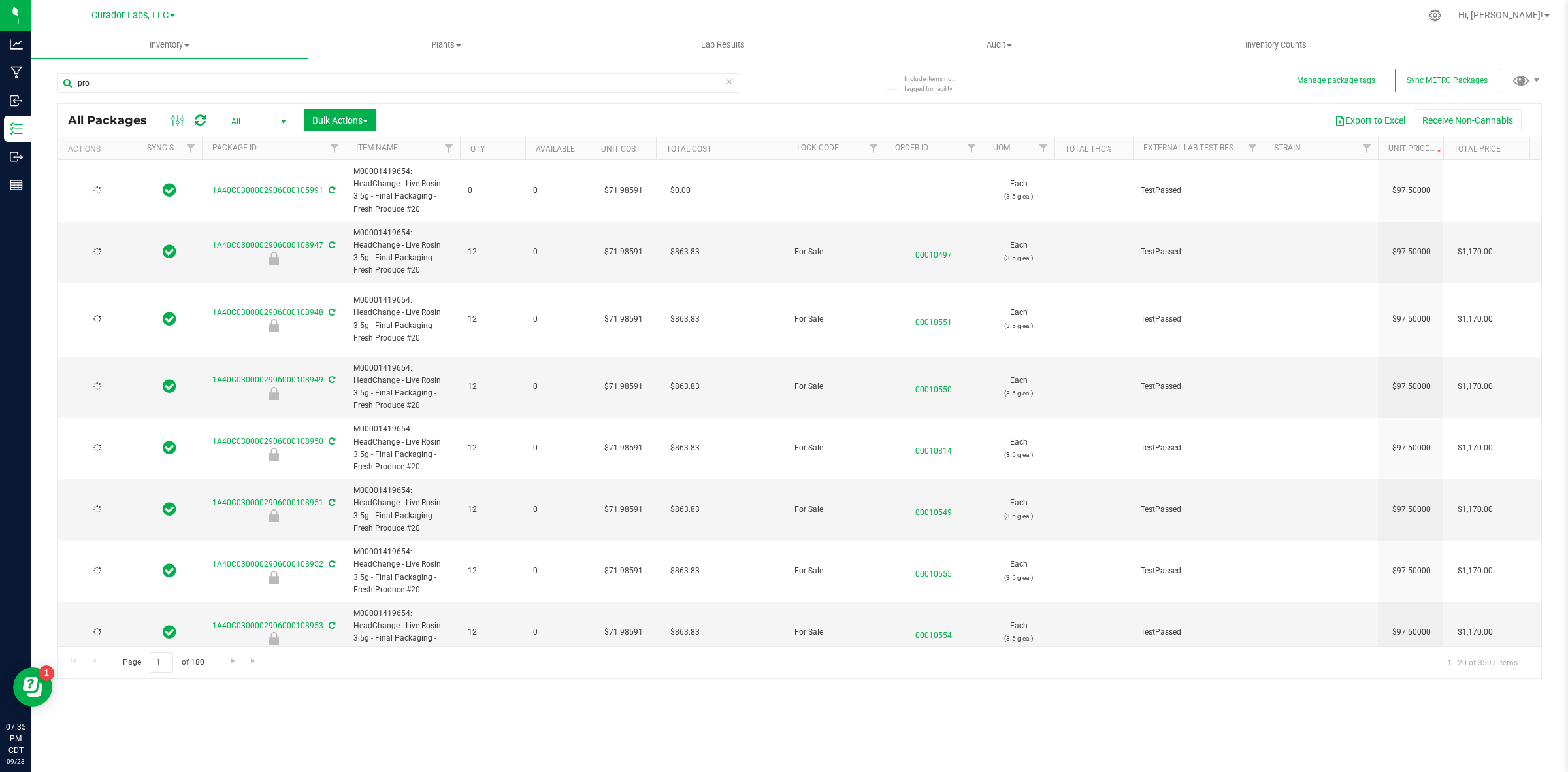
type input "[DATE]"
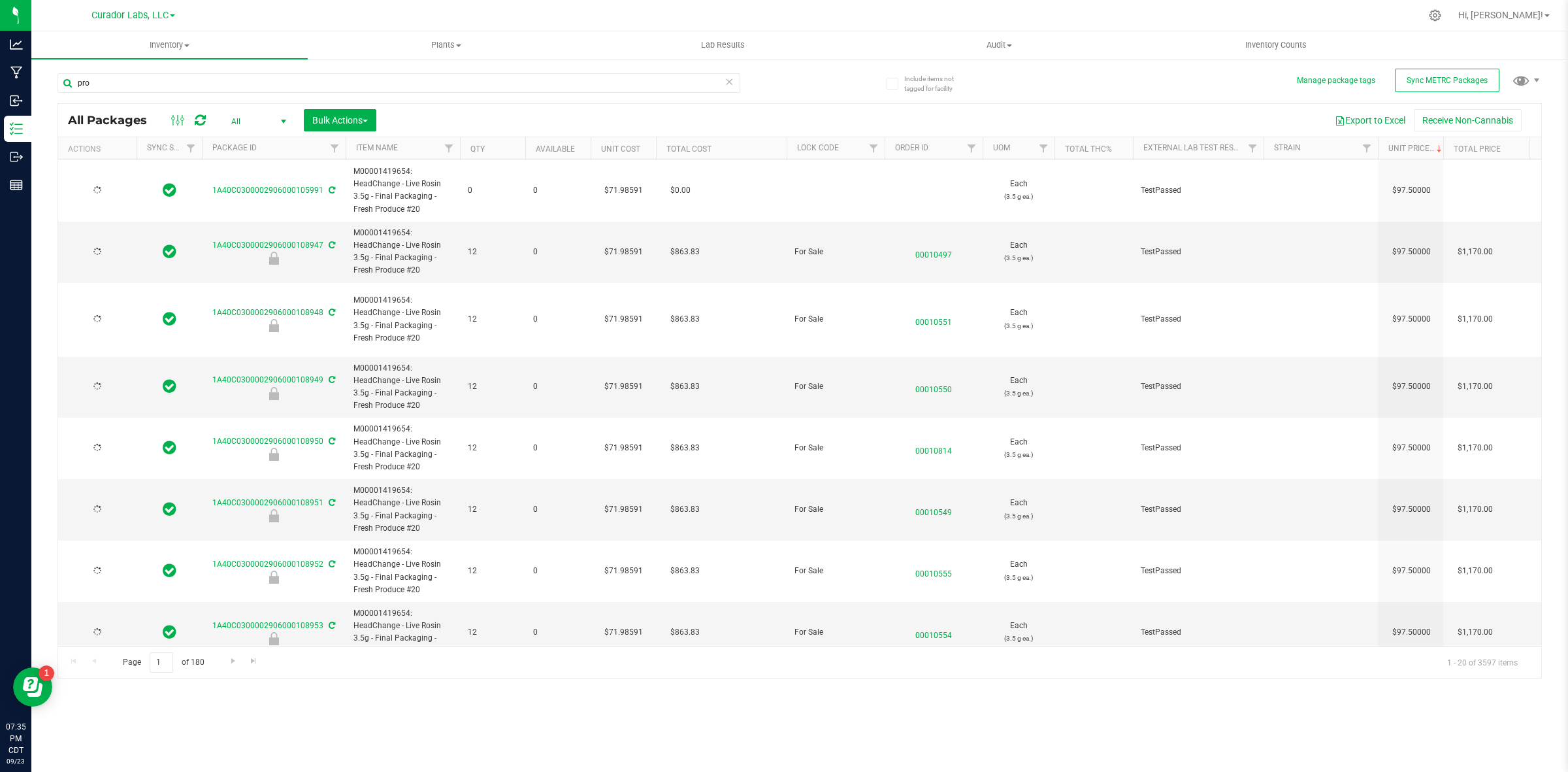
type input "[DATE]"
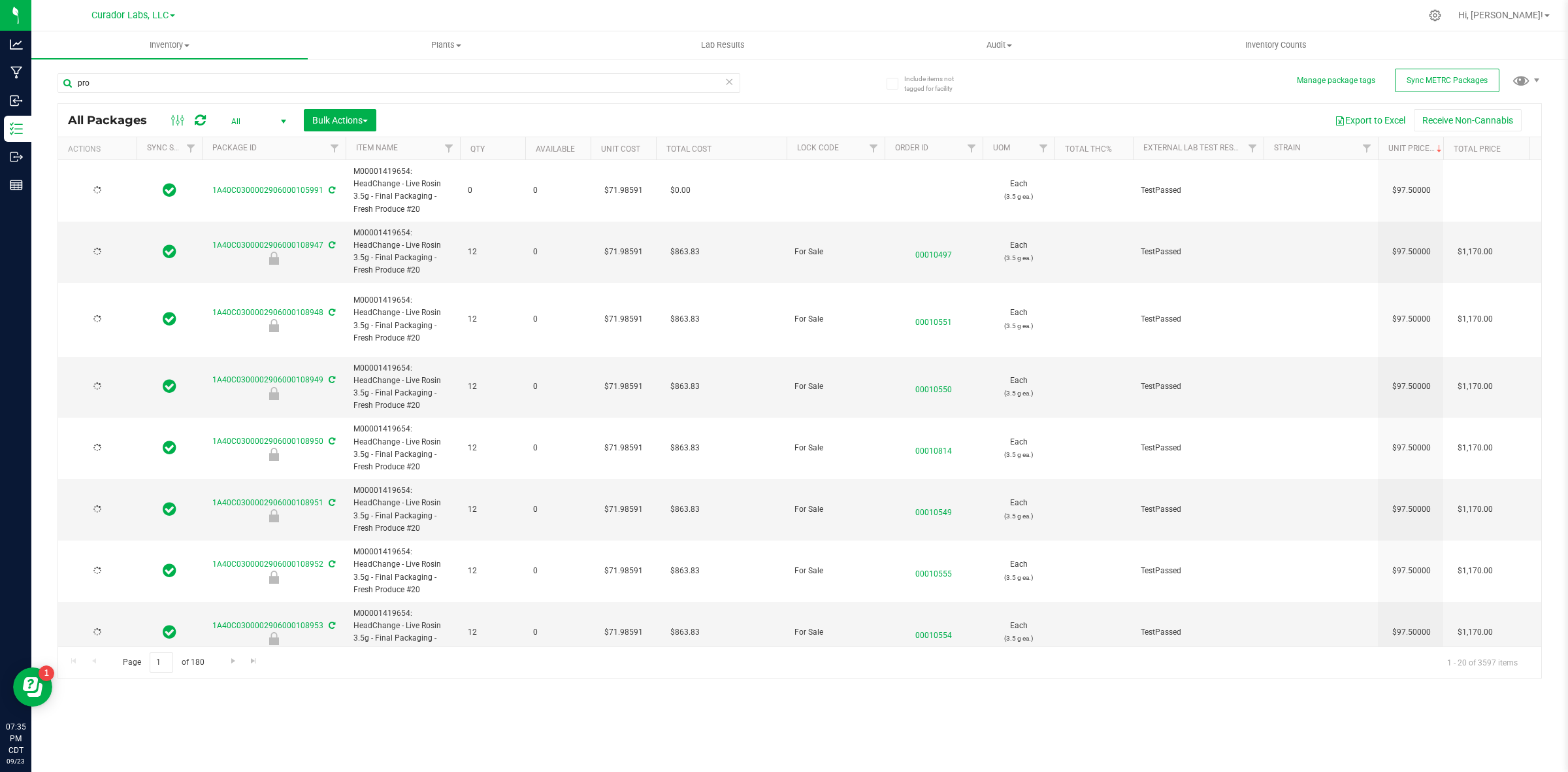
type input "[DATE]"
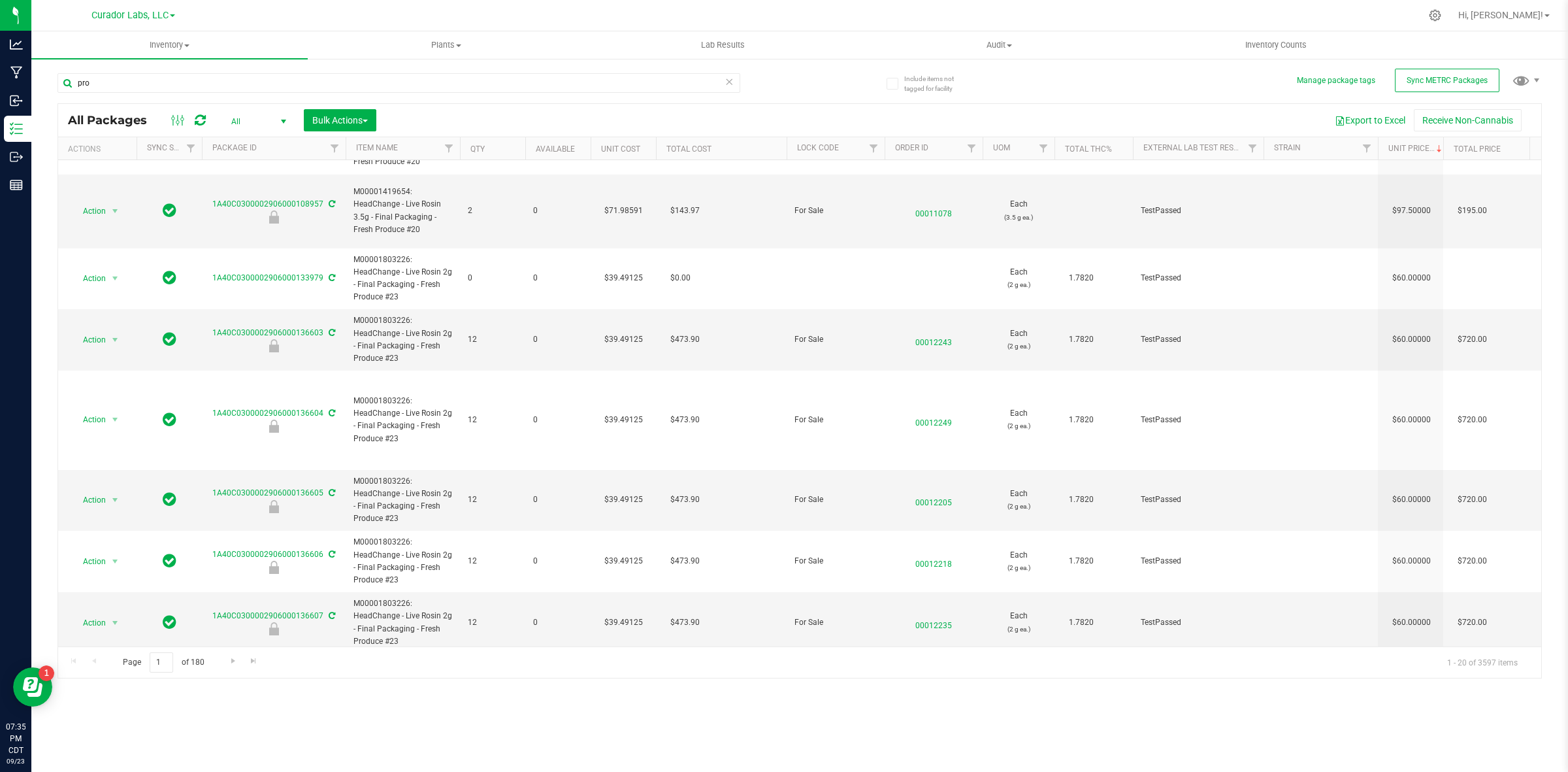
scroll to position [779, 0]
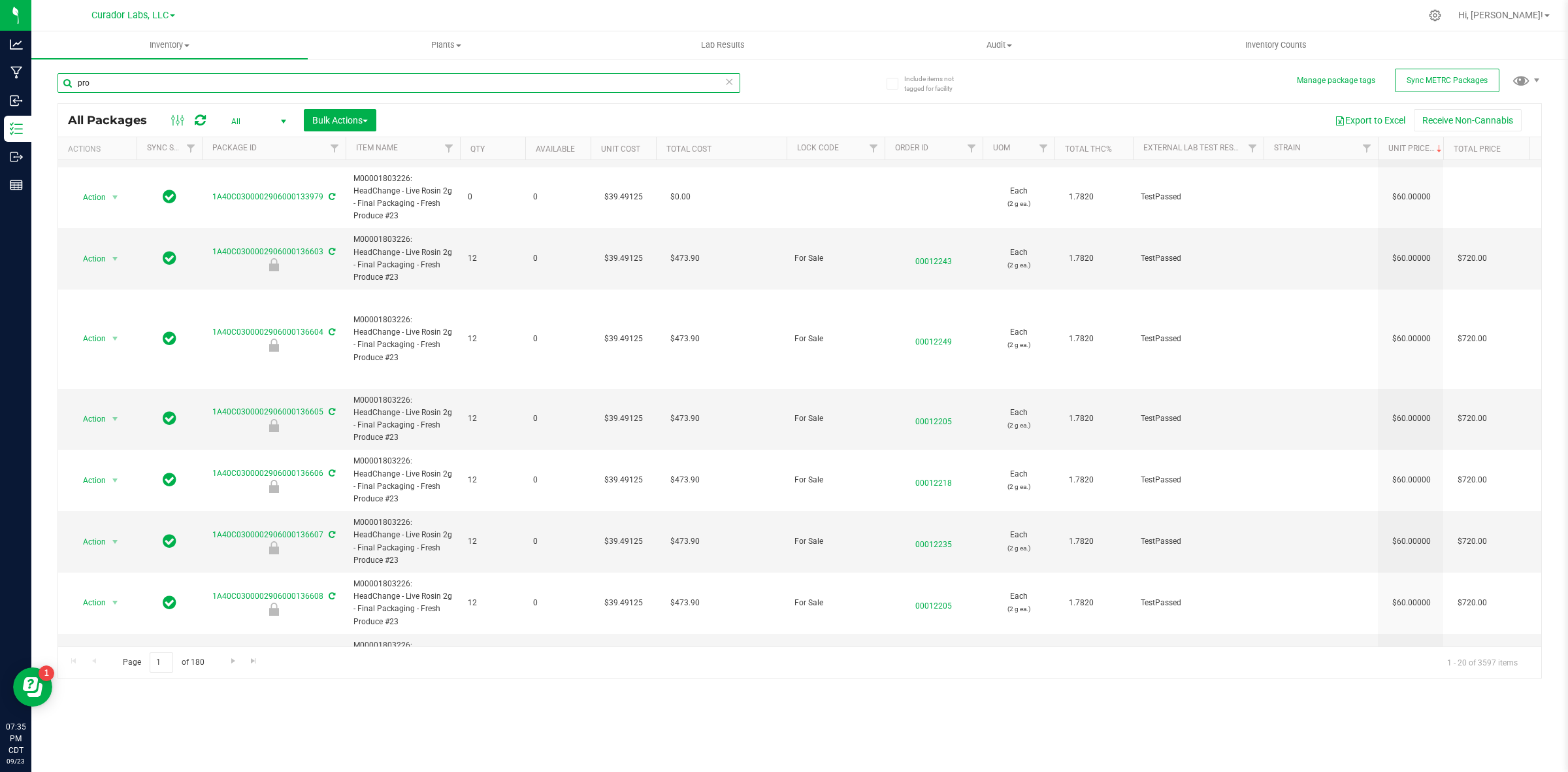
click at [93, 88] on input "pro" at bounding box center [399, 83] width 683 height 19
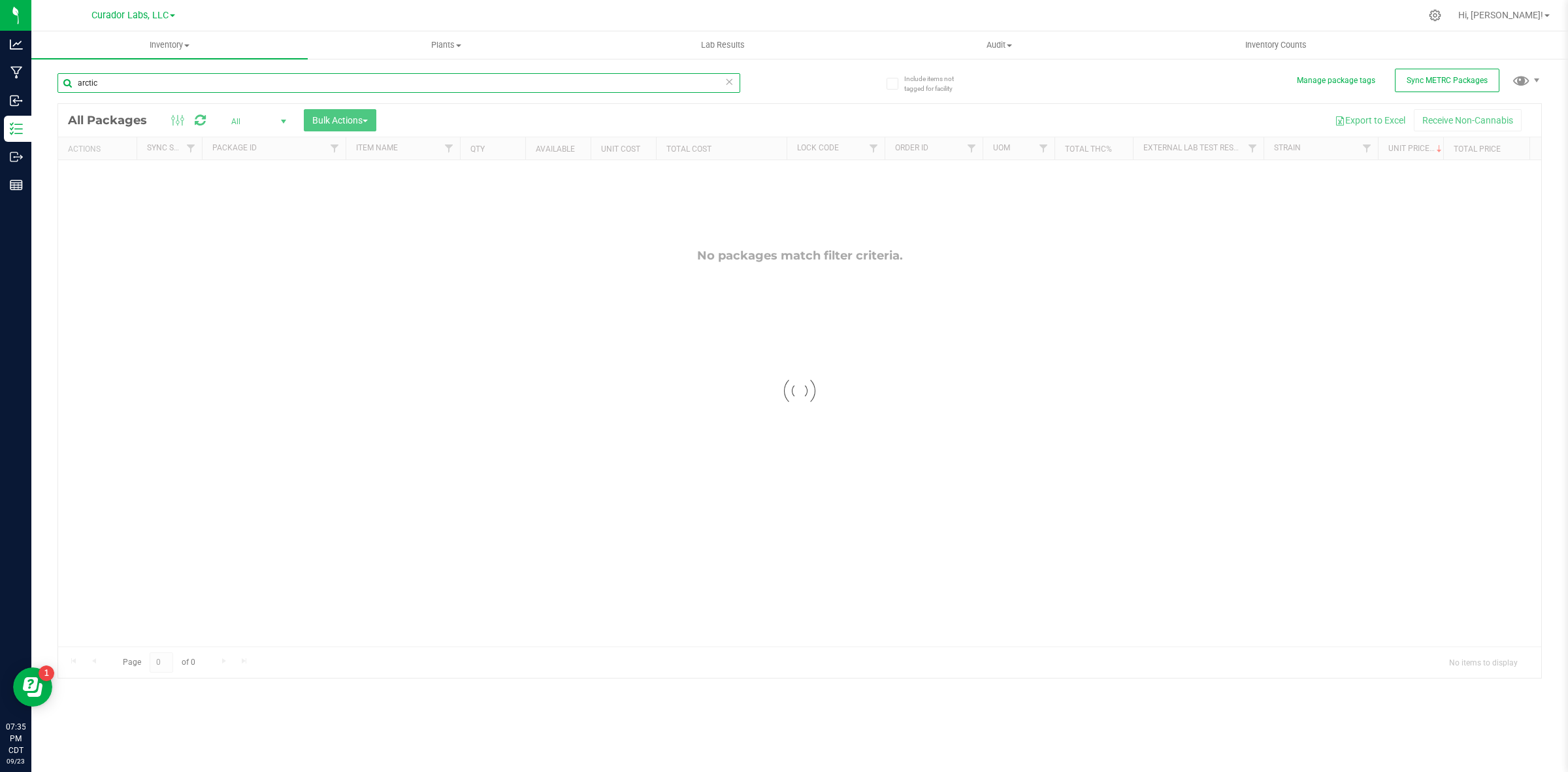
click at [86, 80] on input "arctic" at bounding box center [399, 83] width 683 height 19
click at [87, 81] on input "arctic" at bounding box center [399, 83] width 683 height 19
type input "artic"
